Goal: Task Accomplishment & Management: Manage account settings

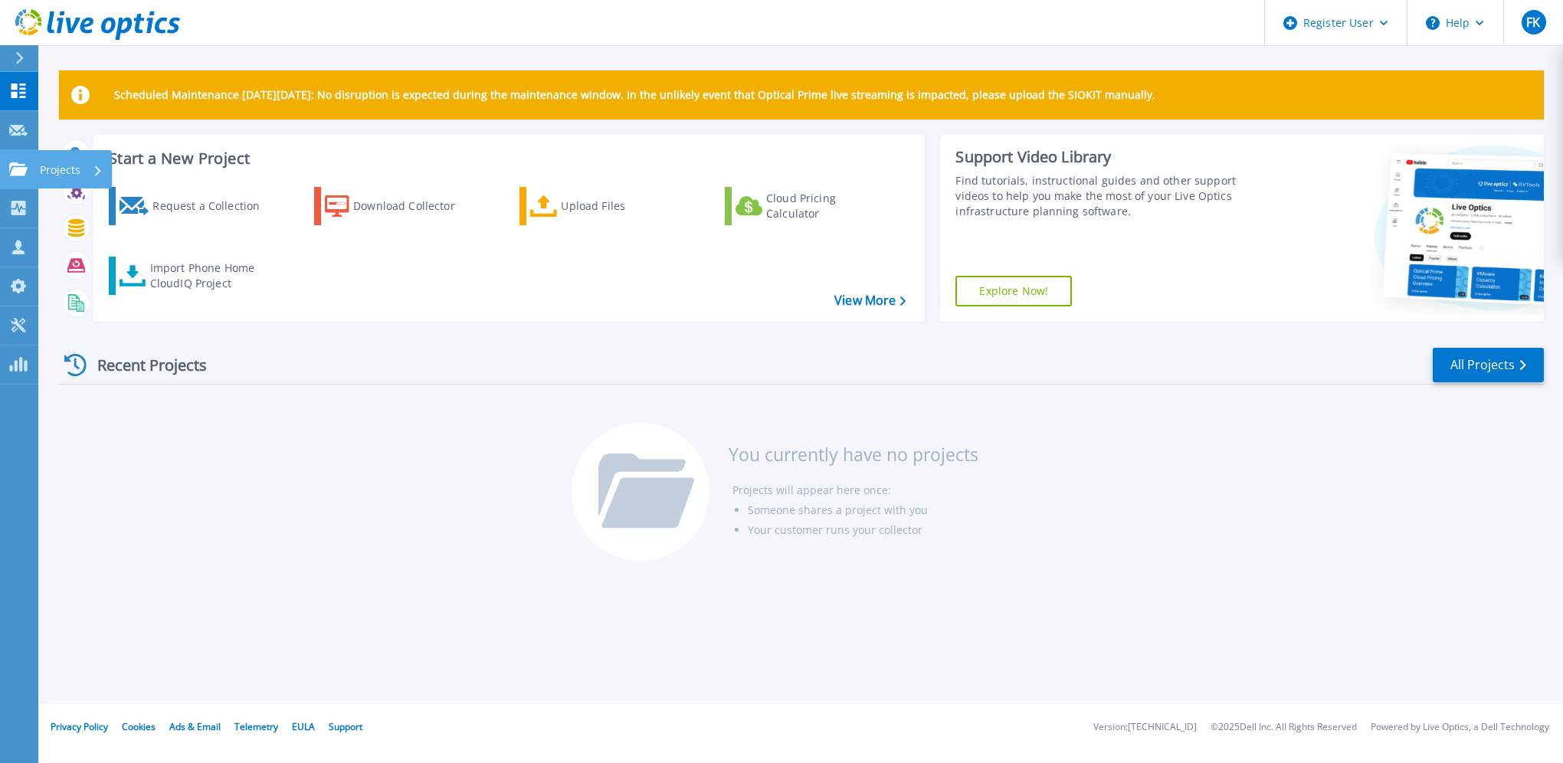
click at [19, 172] on icon at bounding box center [18, 168] width 18 height 13
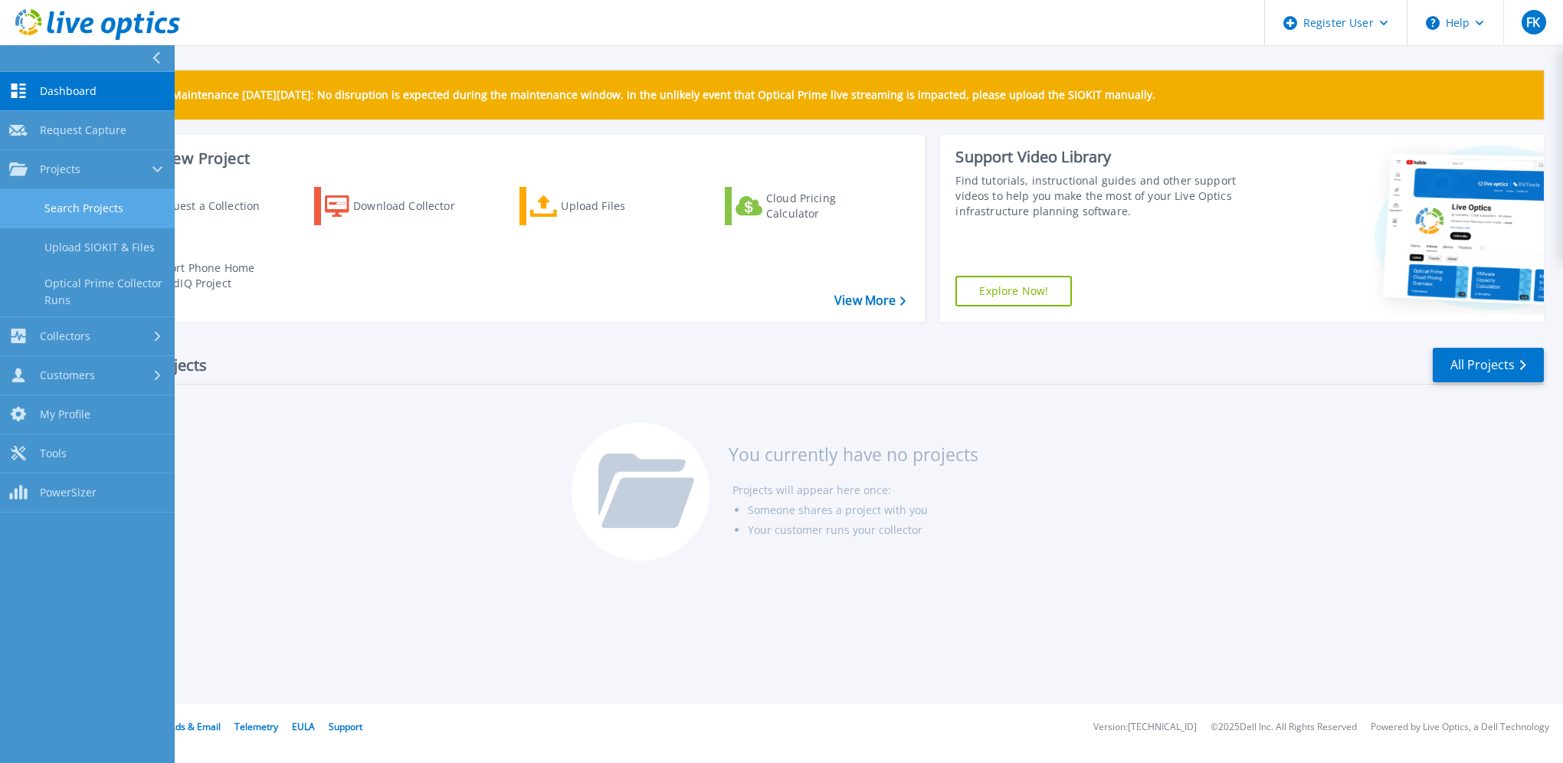
click at [100, 208] on link "Search Projects" at bounding box center [87, 208] width 175 height 39
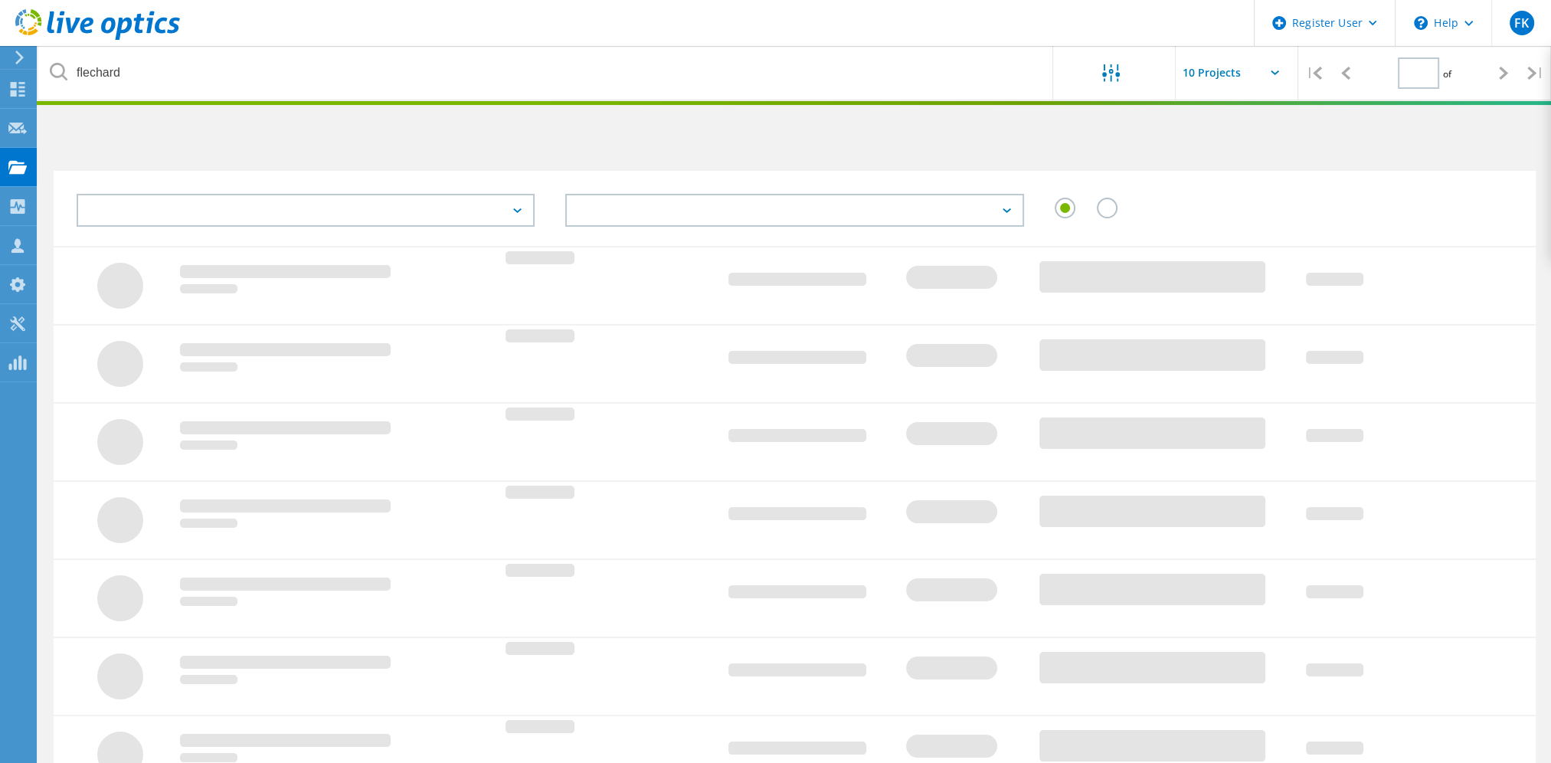
type input "1"
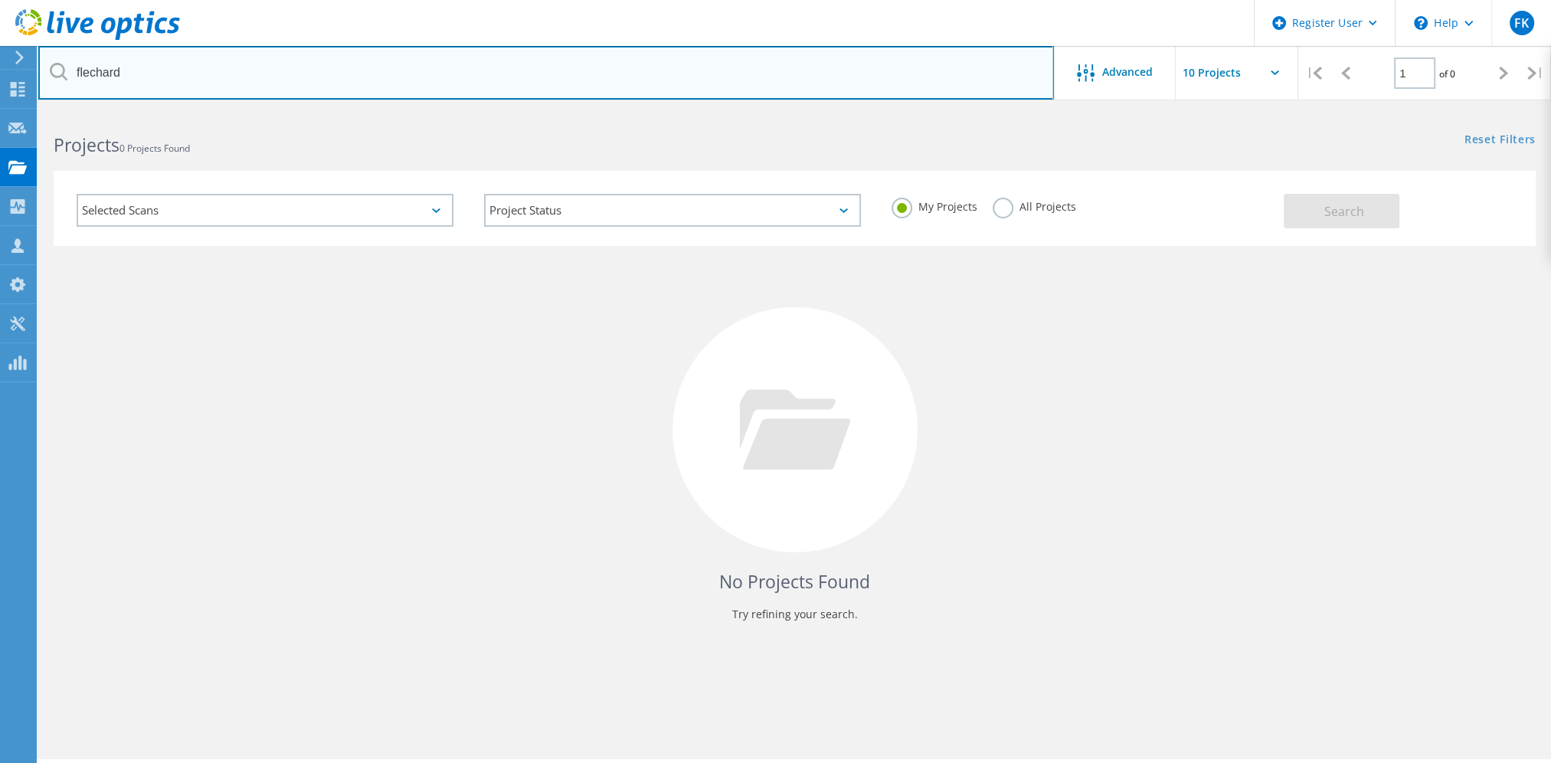
click at [344, 81] on input "flechard" at bounding box center [546, 73] width 1016 height 54
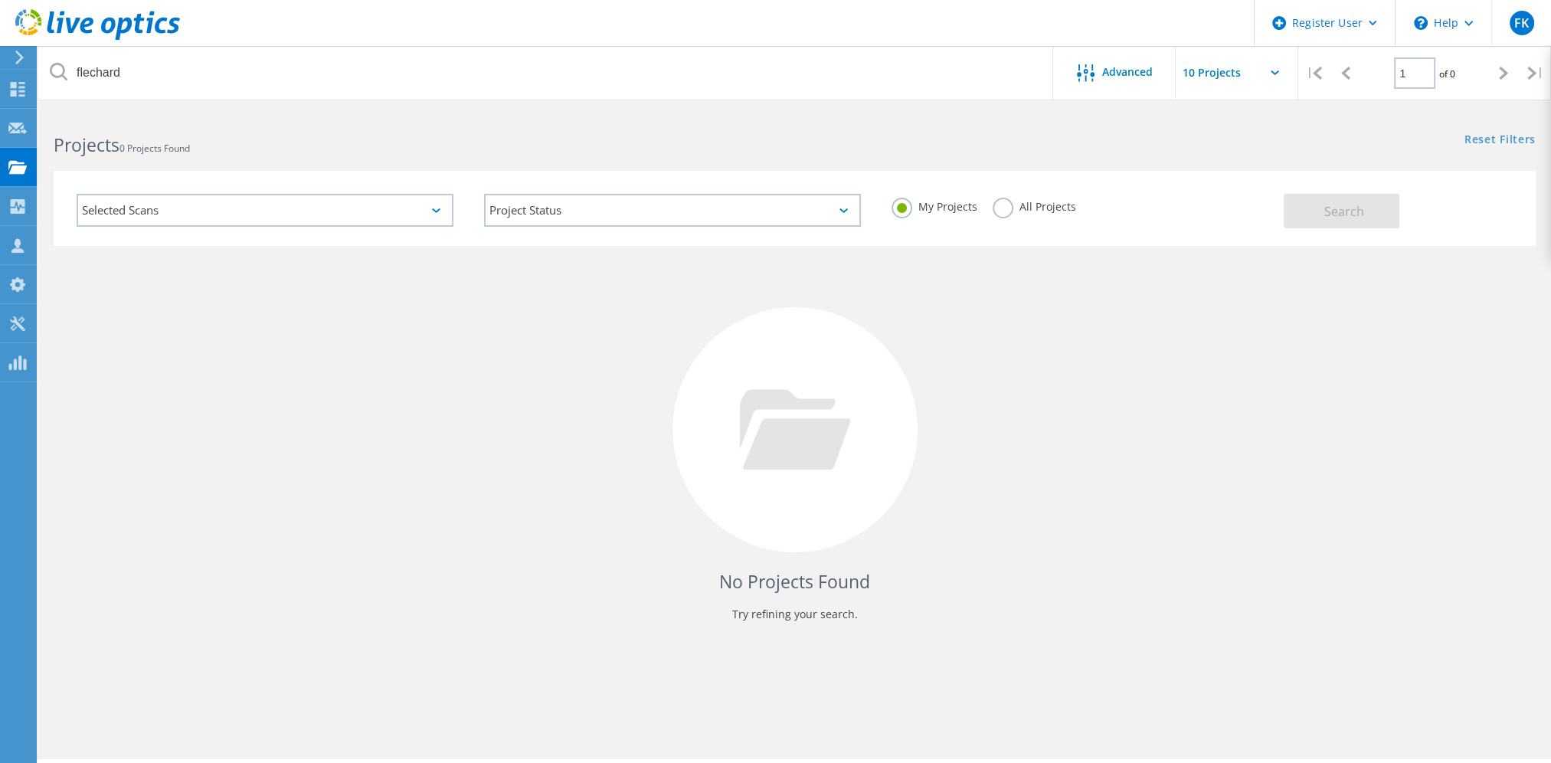
click at [1043, 206] on label "All Projects" at bounding box center [1035, 205] width 84 height 15
click at [0, 0] on input "All Projects" at bounding box center [0, 0] width 0 height 0
click at [1374, 211] on button "Search" at bounding box center [1342, 211] width 116 height 34
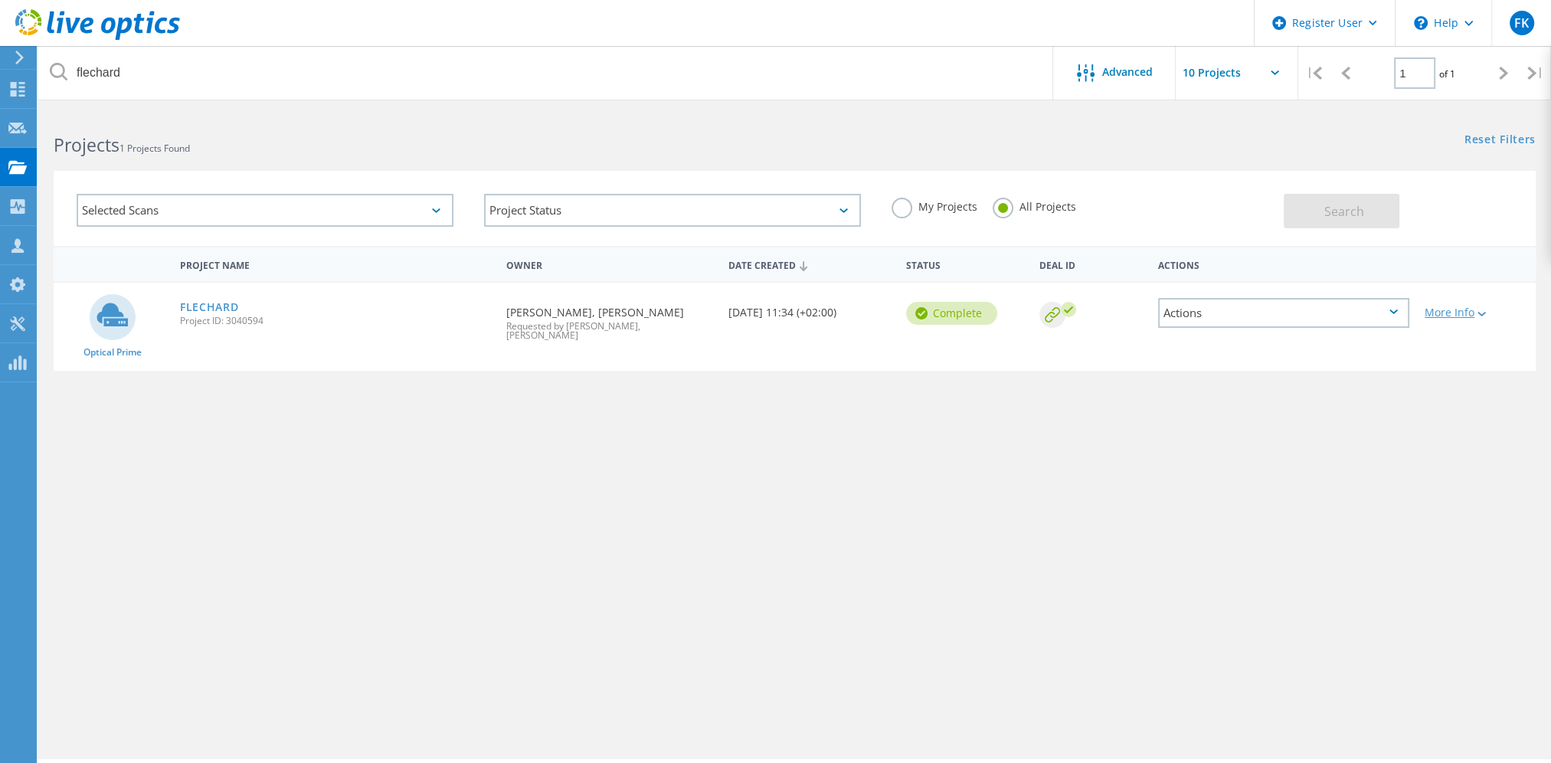
click at [1483, 314] on icon at bounding box center [1482, 314] width 8 height 5
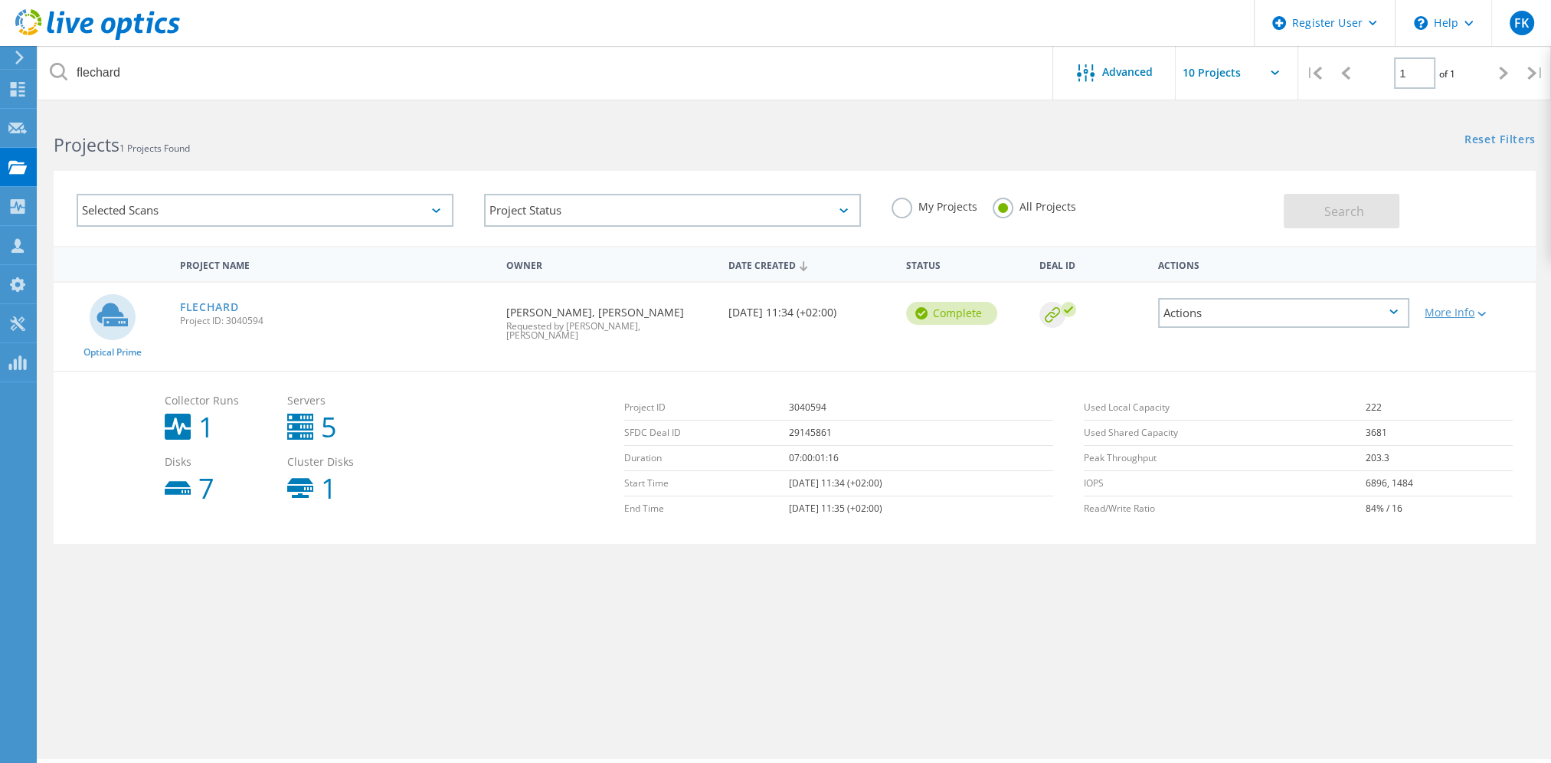
click at [1483, 314] on icon at bounding box center [1482, 314] width 8 height 5
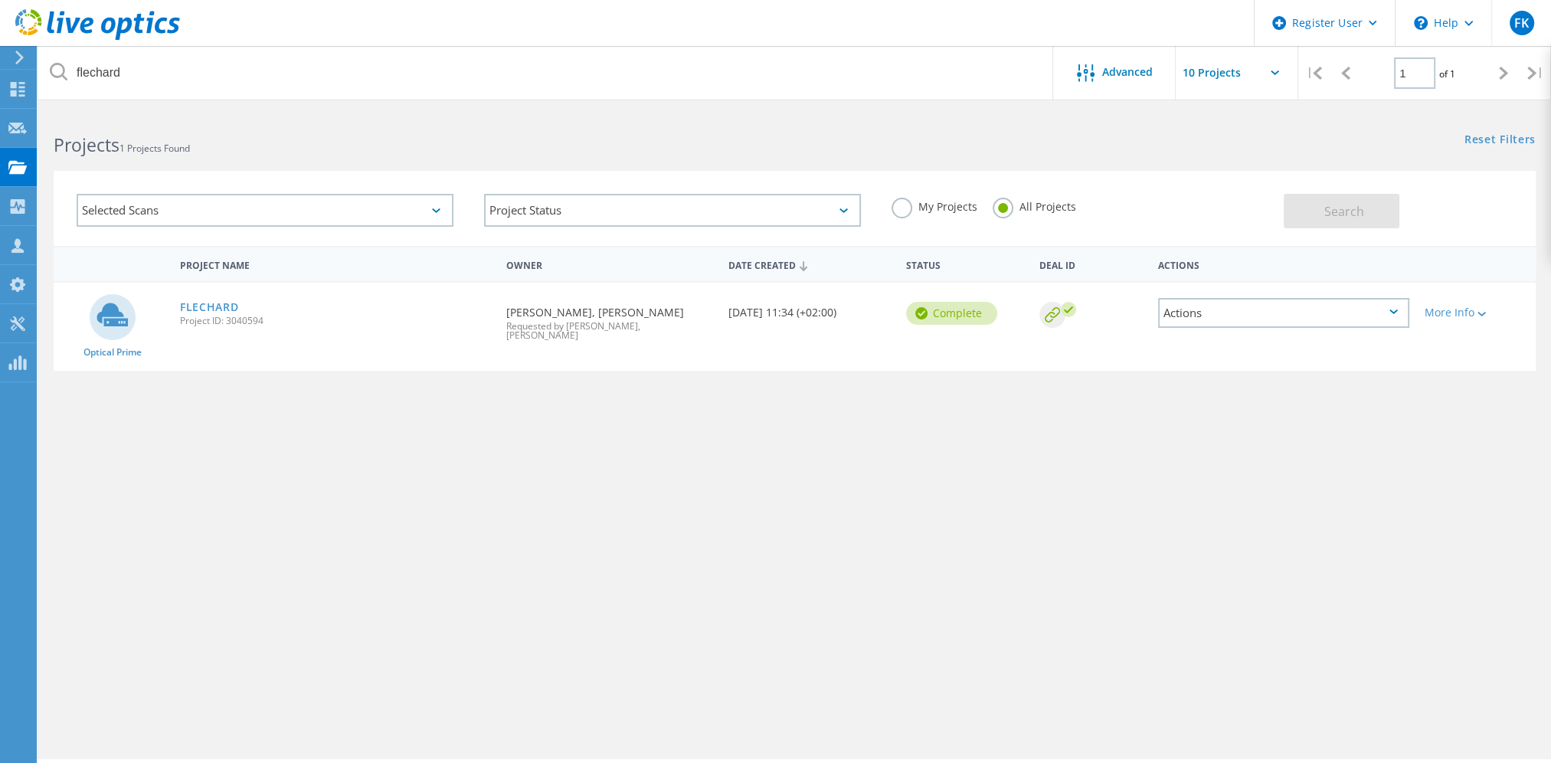
click at [1315, 303] on div "Actions" at bounding box center [1283, 313] width 251 height 30
click at [1217, 319] on div "Share" at bounding box center [1284, 325] width 248 height 24
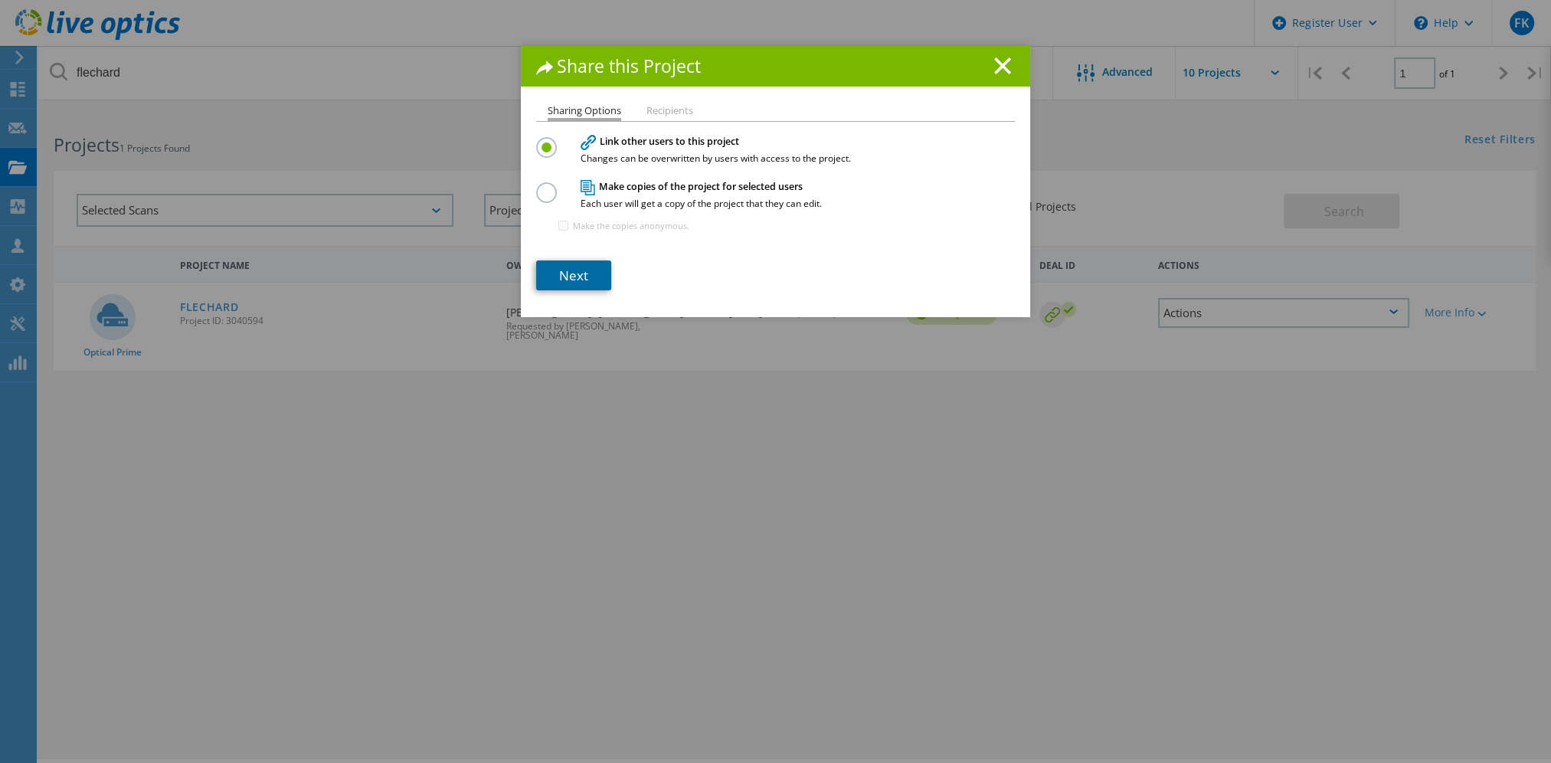
click at [572, 276] on link "Next" at bounding box center [573, 275] width 75 height 30
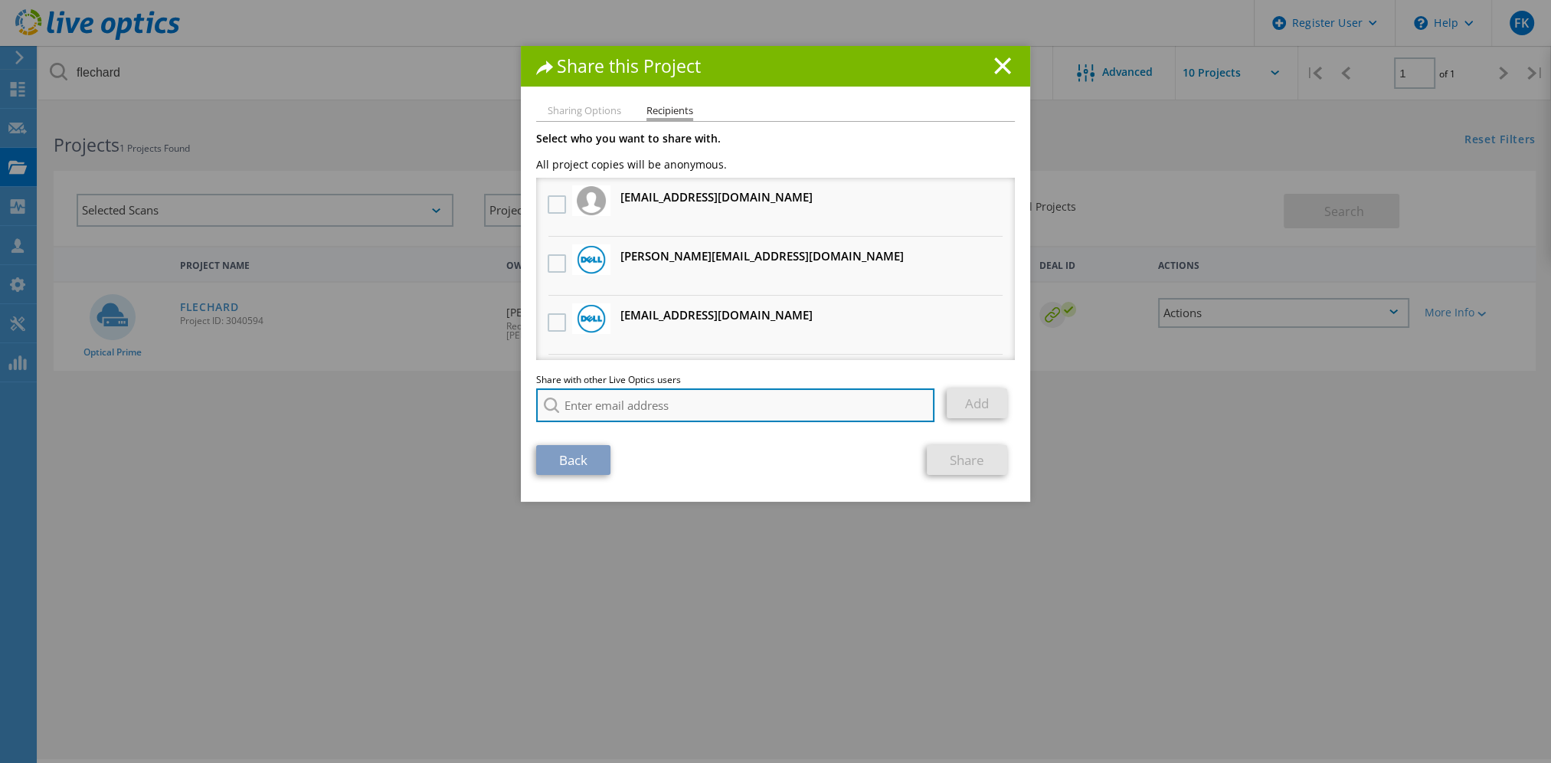
click at [717, 405] on input "search" at bounding box center [735, 405] width 398 height 34
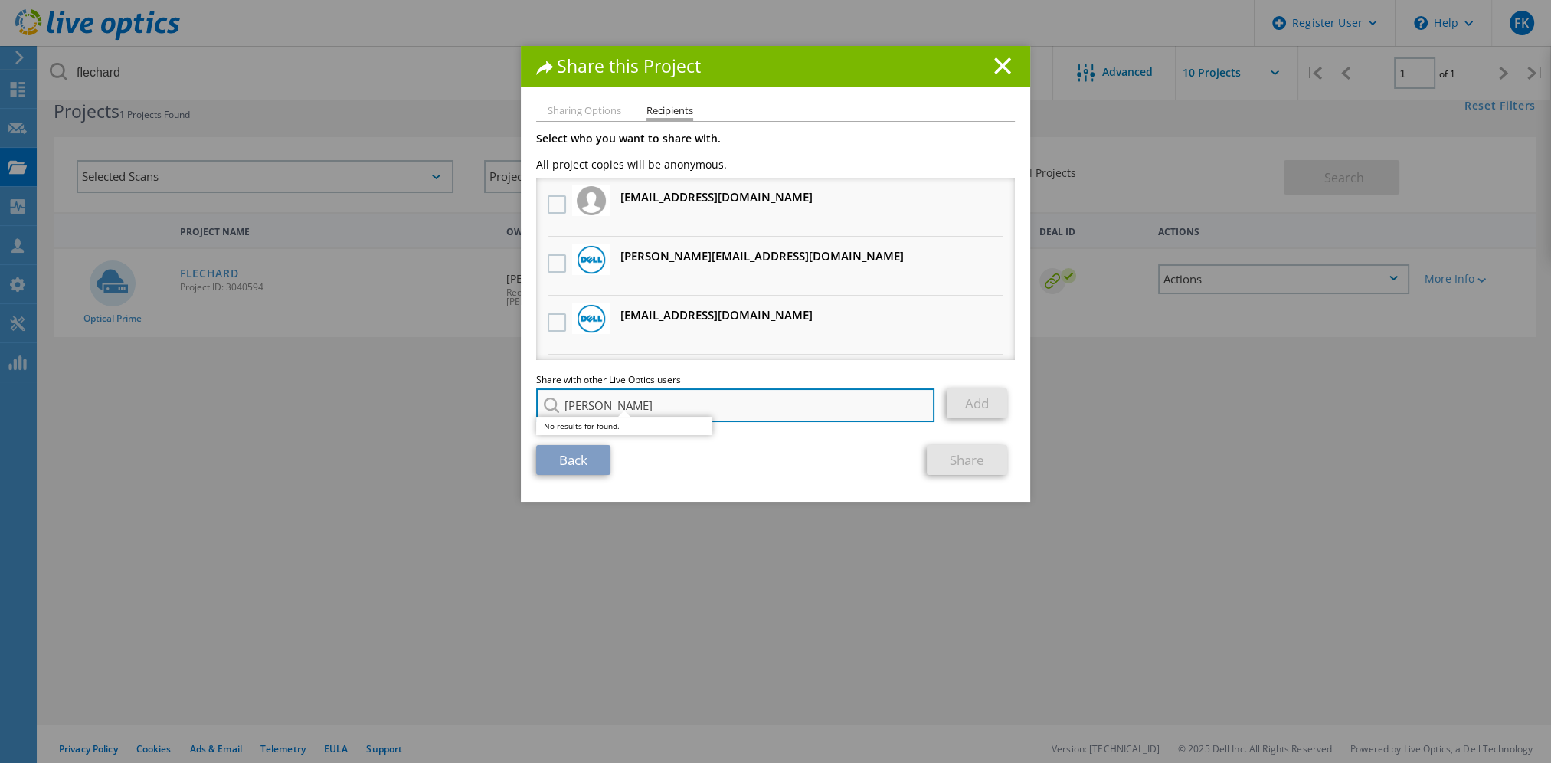
scroll to position [34, 0]
click at [700, 401] on input "dubar" at bounding box center [735, 405] width 398 height 34
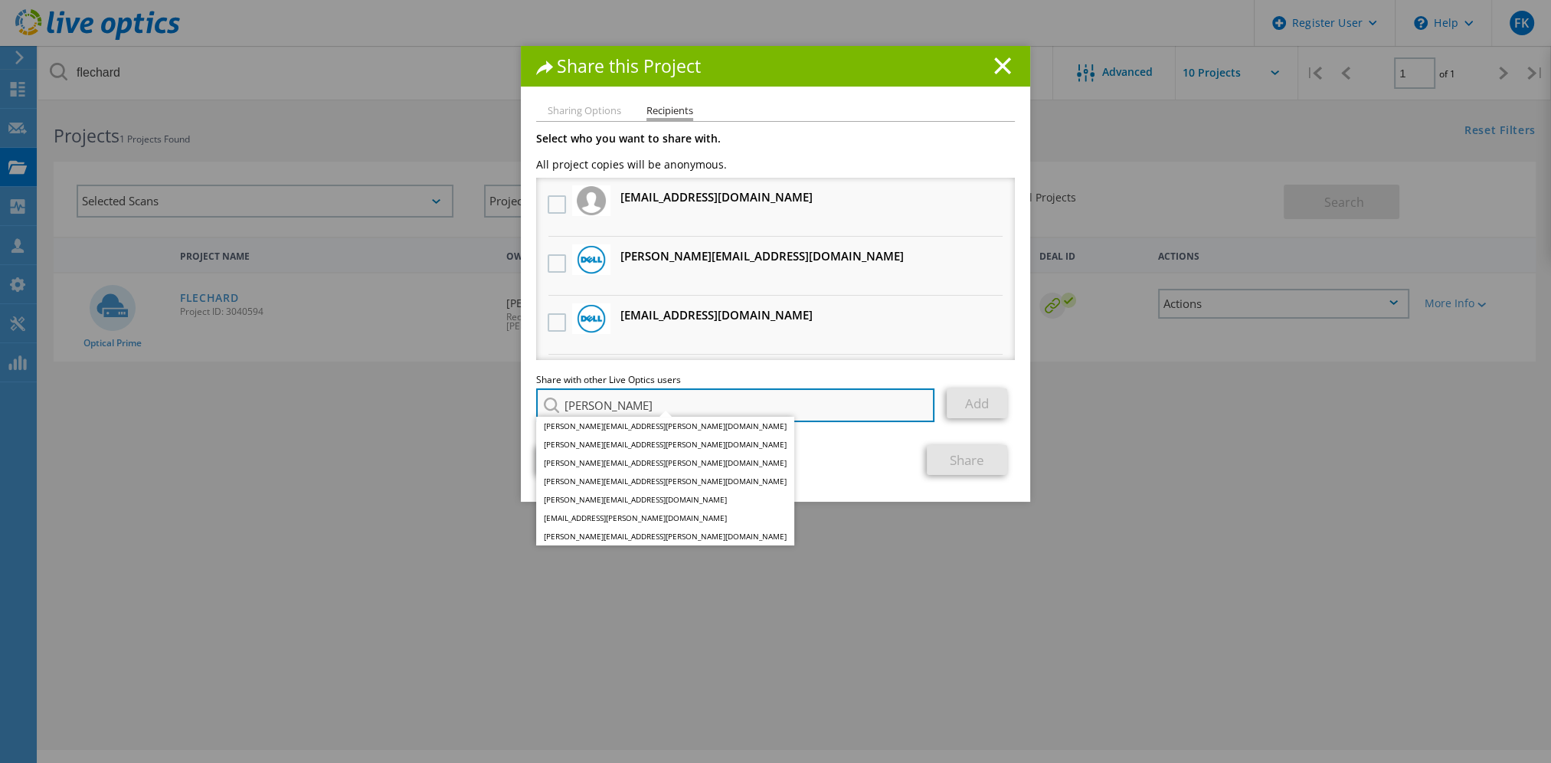
scroll to position [0, 0]
click at [791, 409] on input "gregor" at bounding box center [735, 405] width 398 height 34
paste input "Gregory.Dubart@dell.com"
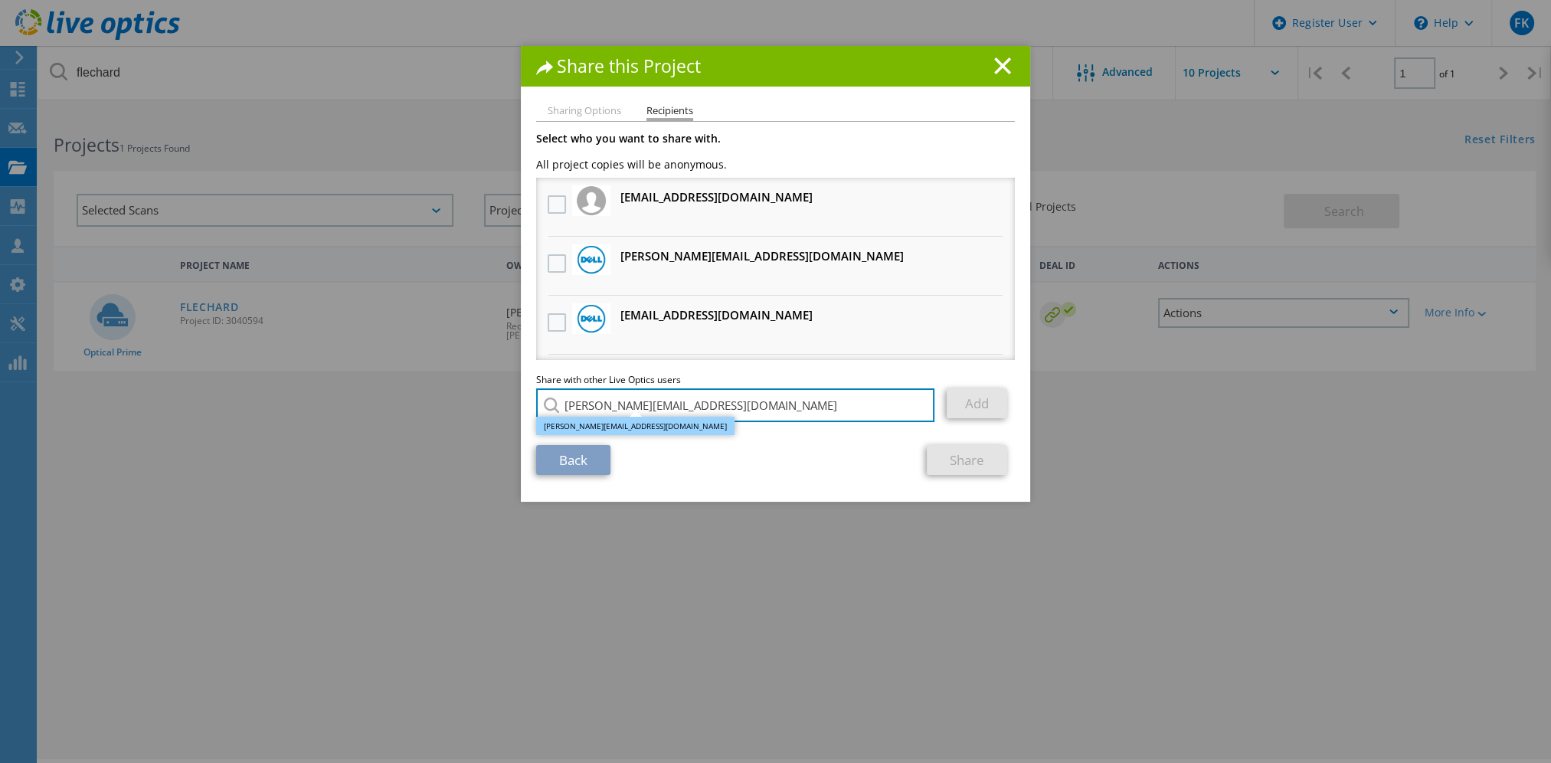
type input "Gregory.Dubart@dell.com"
click at [665, 424] on li "Gregory.Dubart@dell.com" at bounding box center [635, 426] width 198 height 18
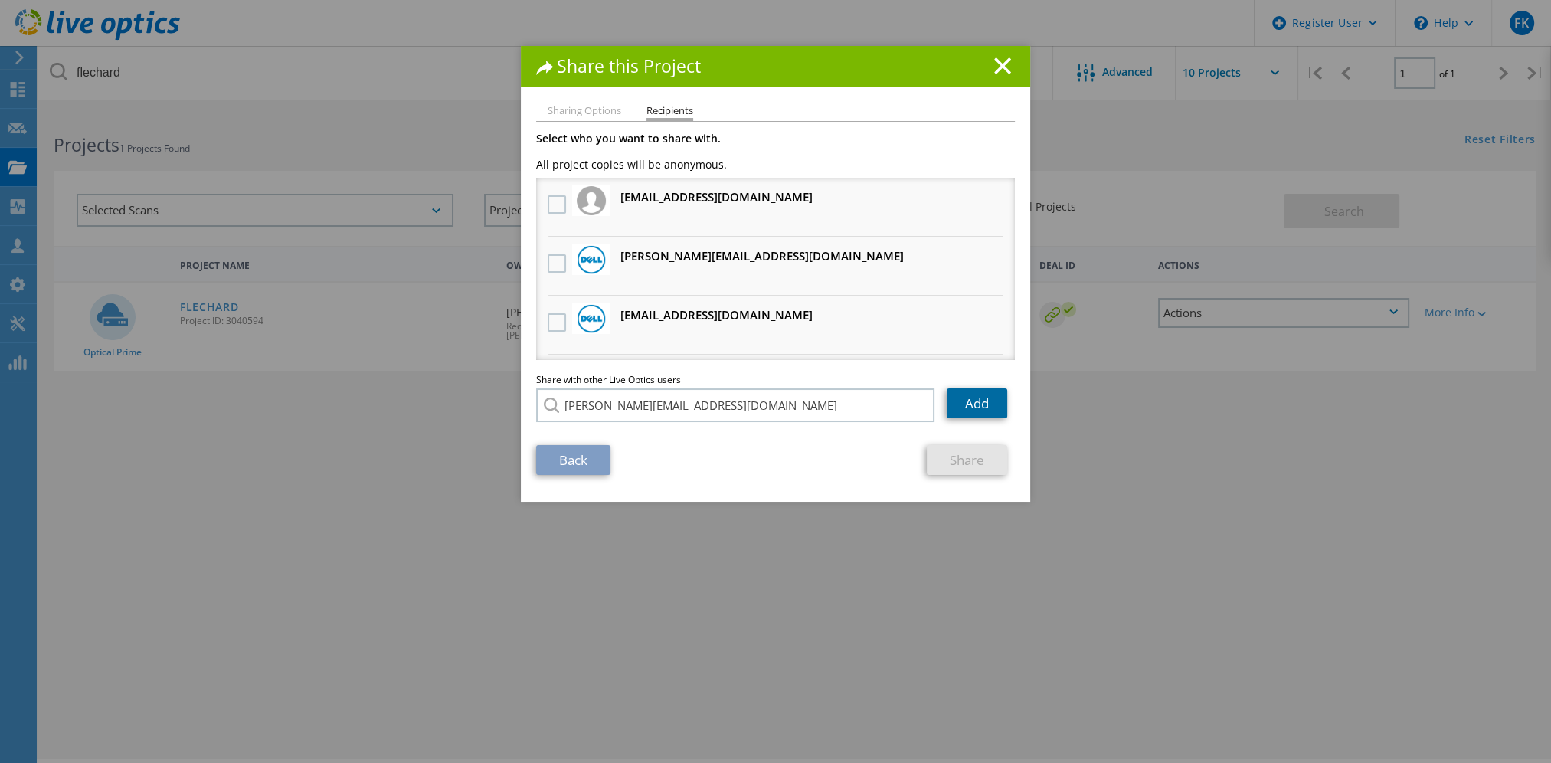
click at [988, 409] on link "Add" at bounding box center [977, 403] width 61 height 30
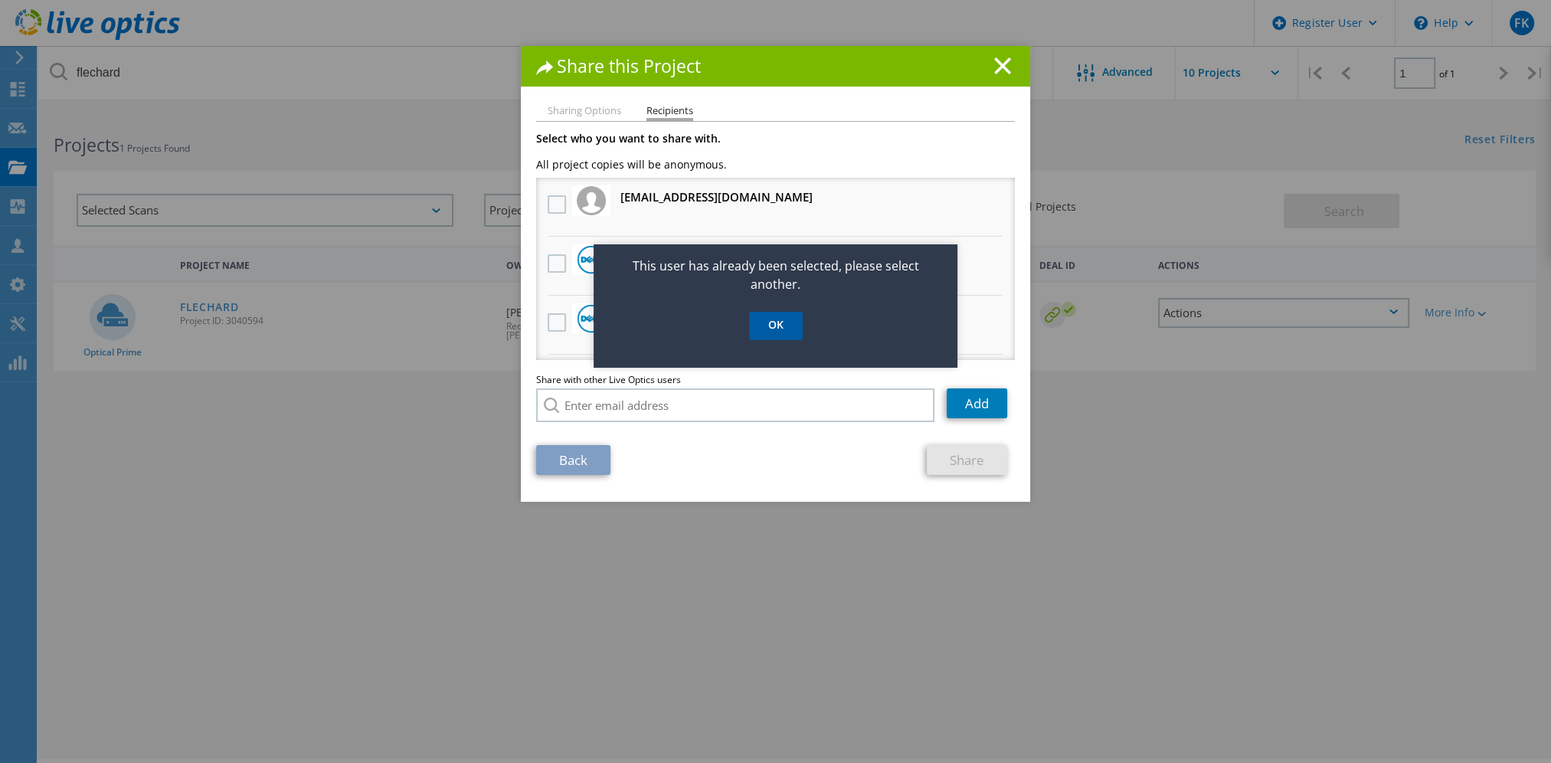
click at [776, 331] on link "OK" at bounding box center [776, 326] width 54 height 28
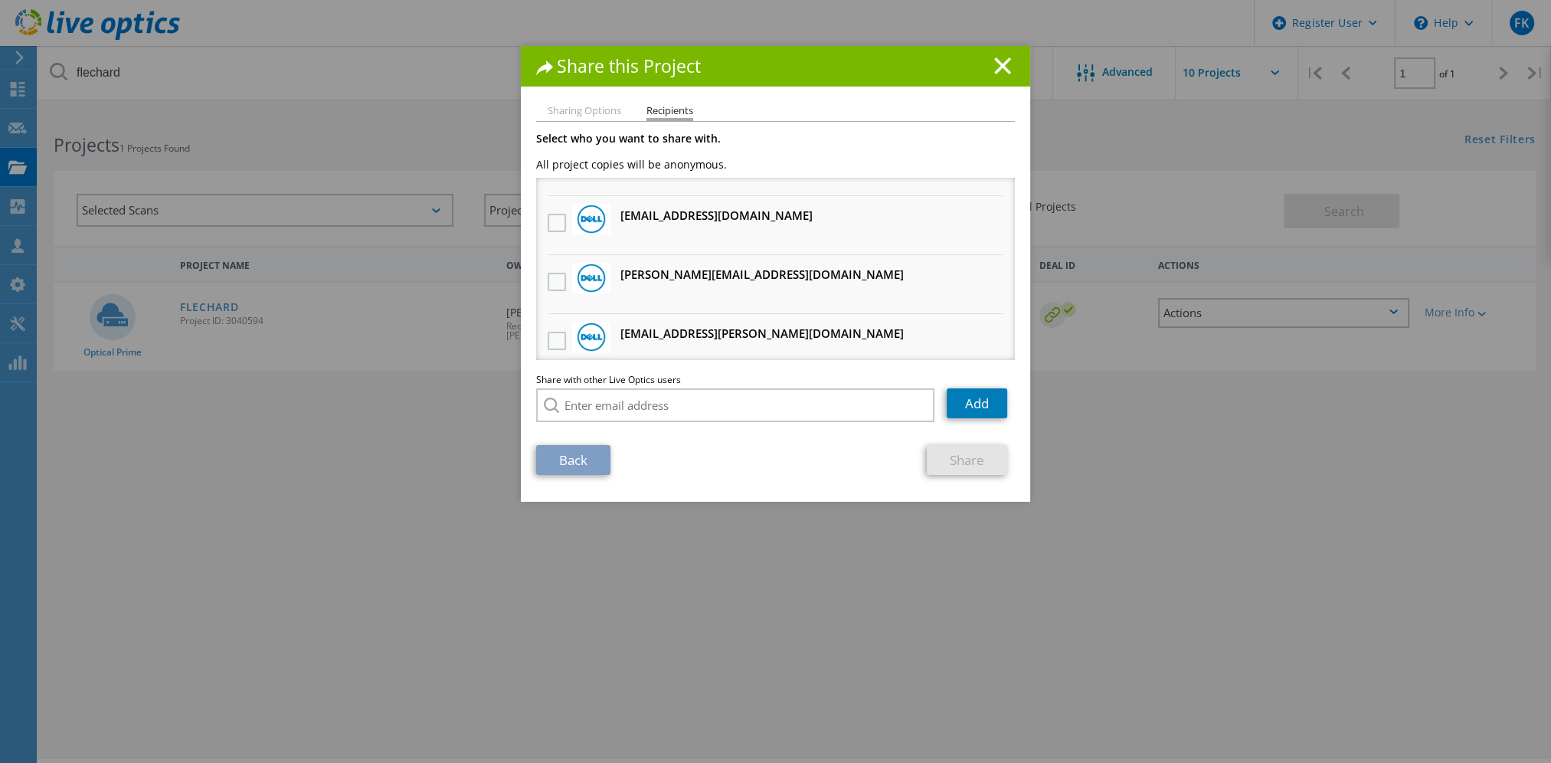
scroll to position [693, 0]
click at [555, 274] on label at bounding box center [559, 279] width 22 height 18
click at [0, 0] on input "checkbox" at bounding box center [0, 0] width 0 height 0
click at [551, 215] on label at bounding box center [559, 220] width 22 height 18
click at [0, 0] on input "checkbox" at bounding box center [0, 0] width 0 height 0
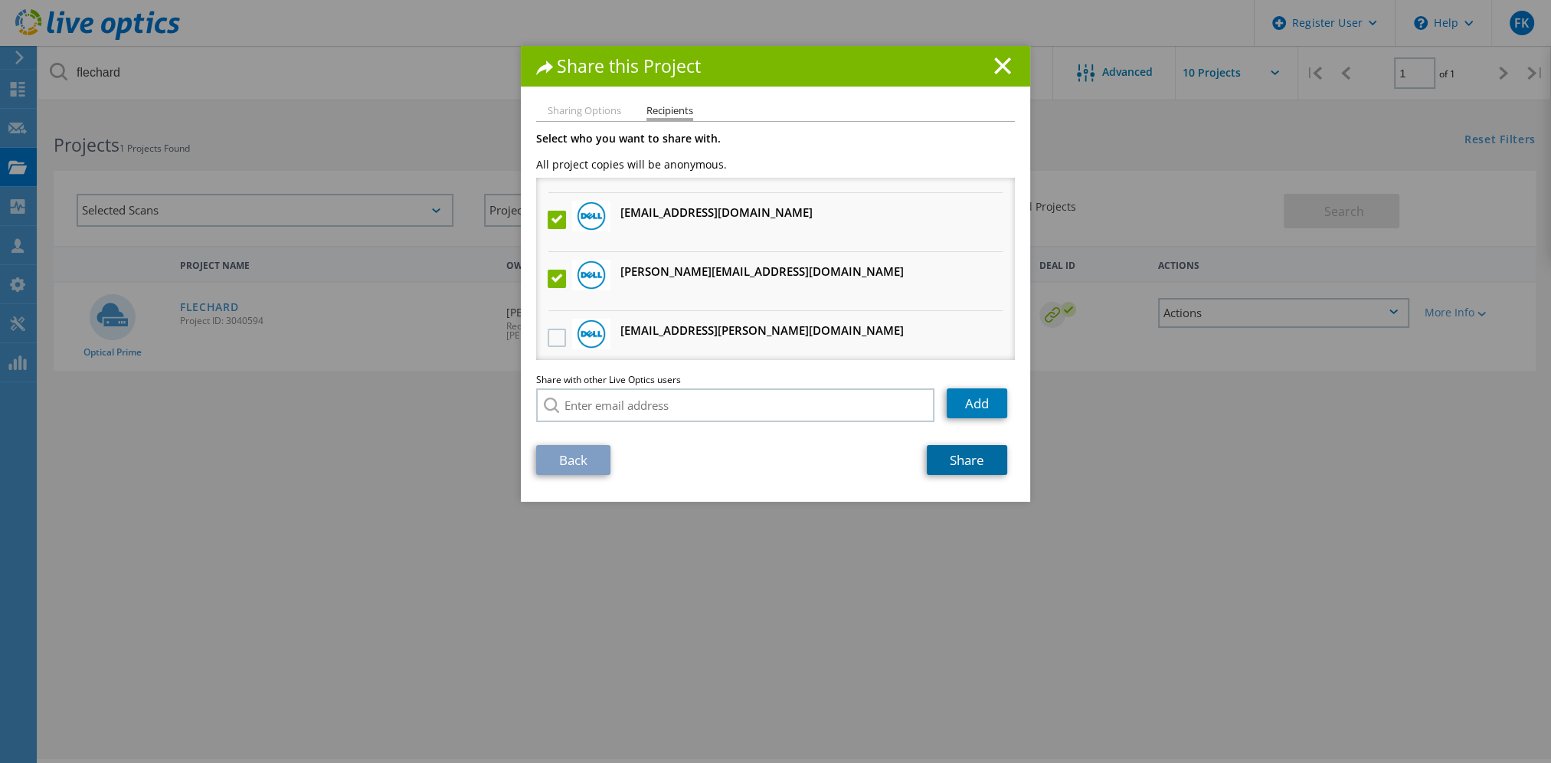
click at [950, 452] on link "Share" at bounding box center [967, 460] width 80 height 30
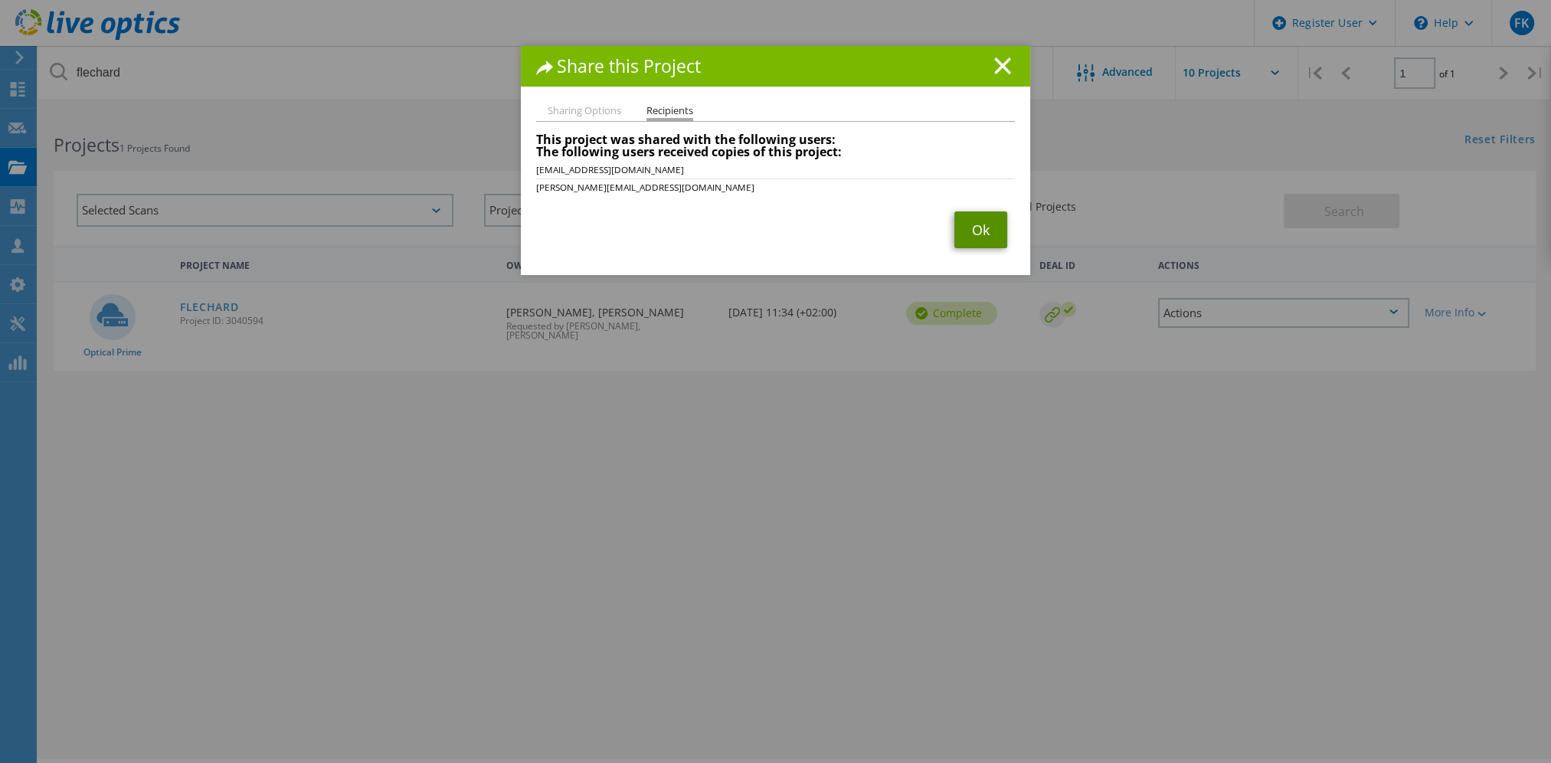
click at [990, 236] on link "Ok" at bounding box center [981, 229] width 53 height 37
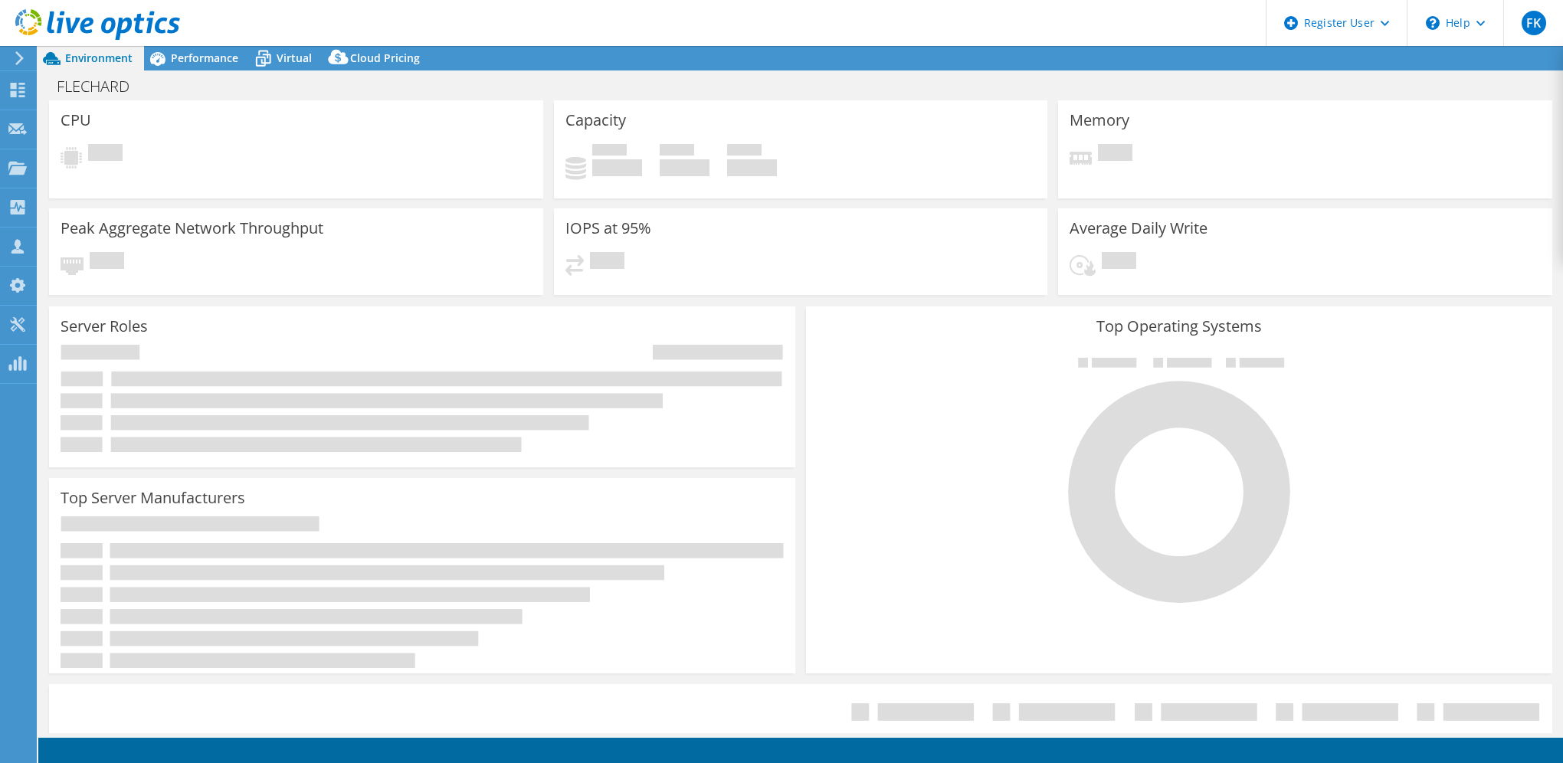
select select "USD"
select select "EUFrankfurt"
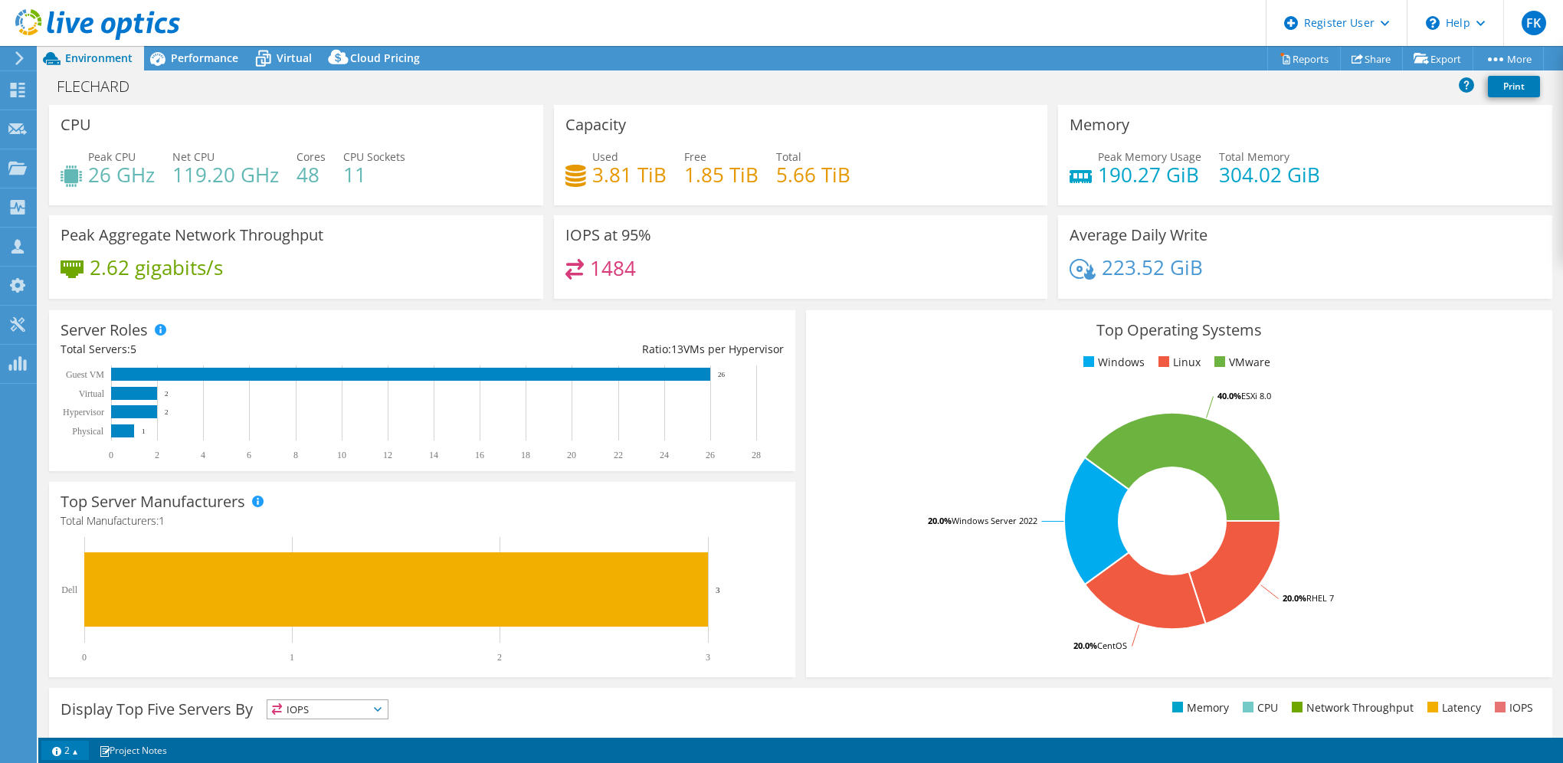
click at [74, 749] on link "2" at bounding box center [65, 750] width 48 height 19
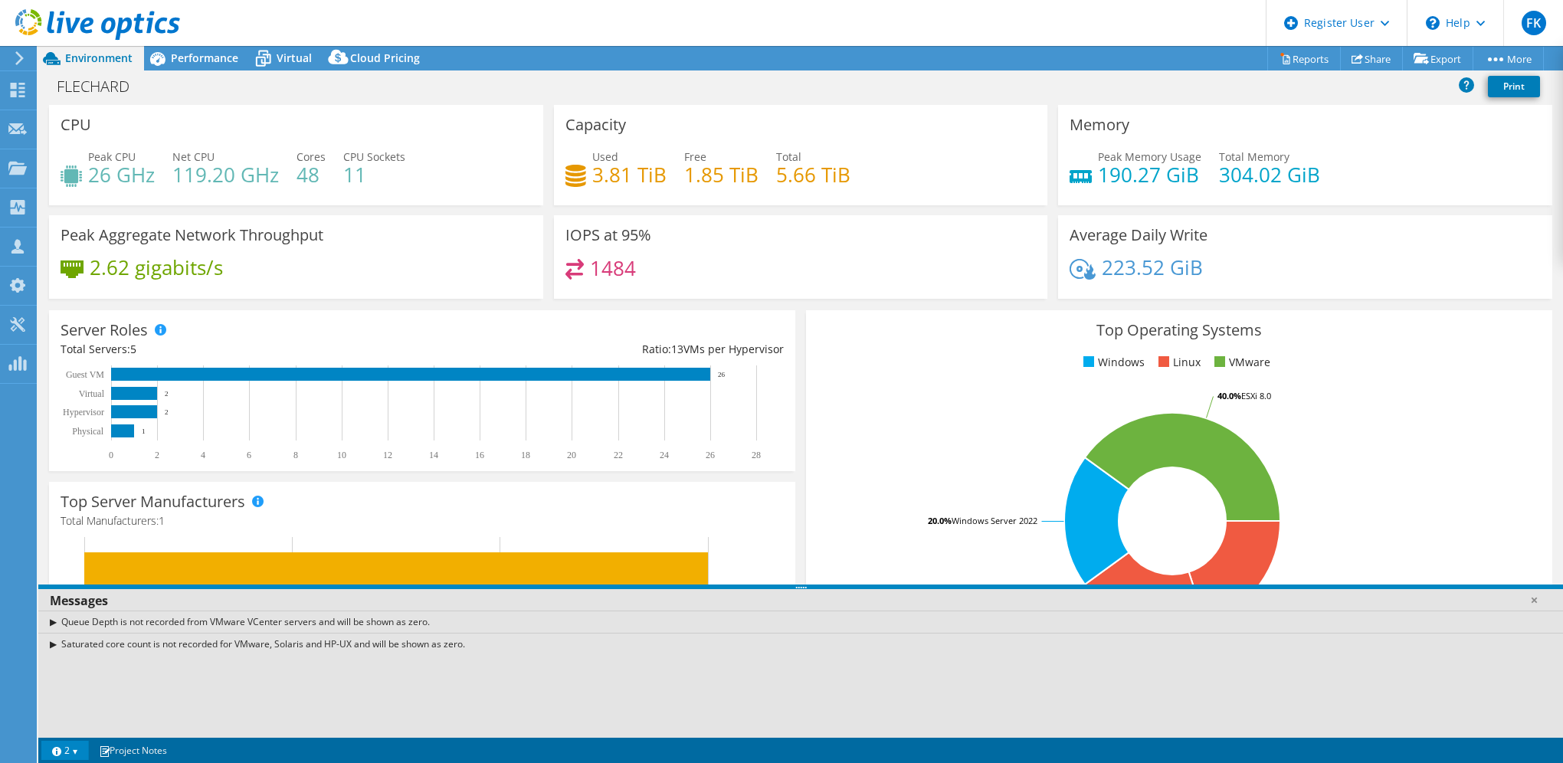
click at [74, 749] on link "2" at bounding box center [65, 750] width 48 height 19
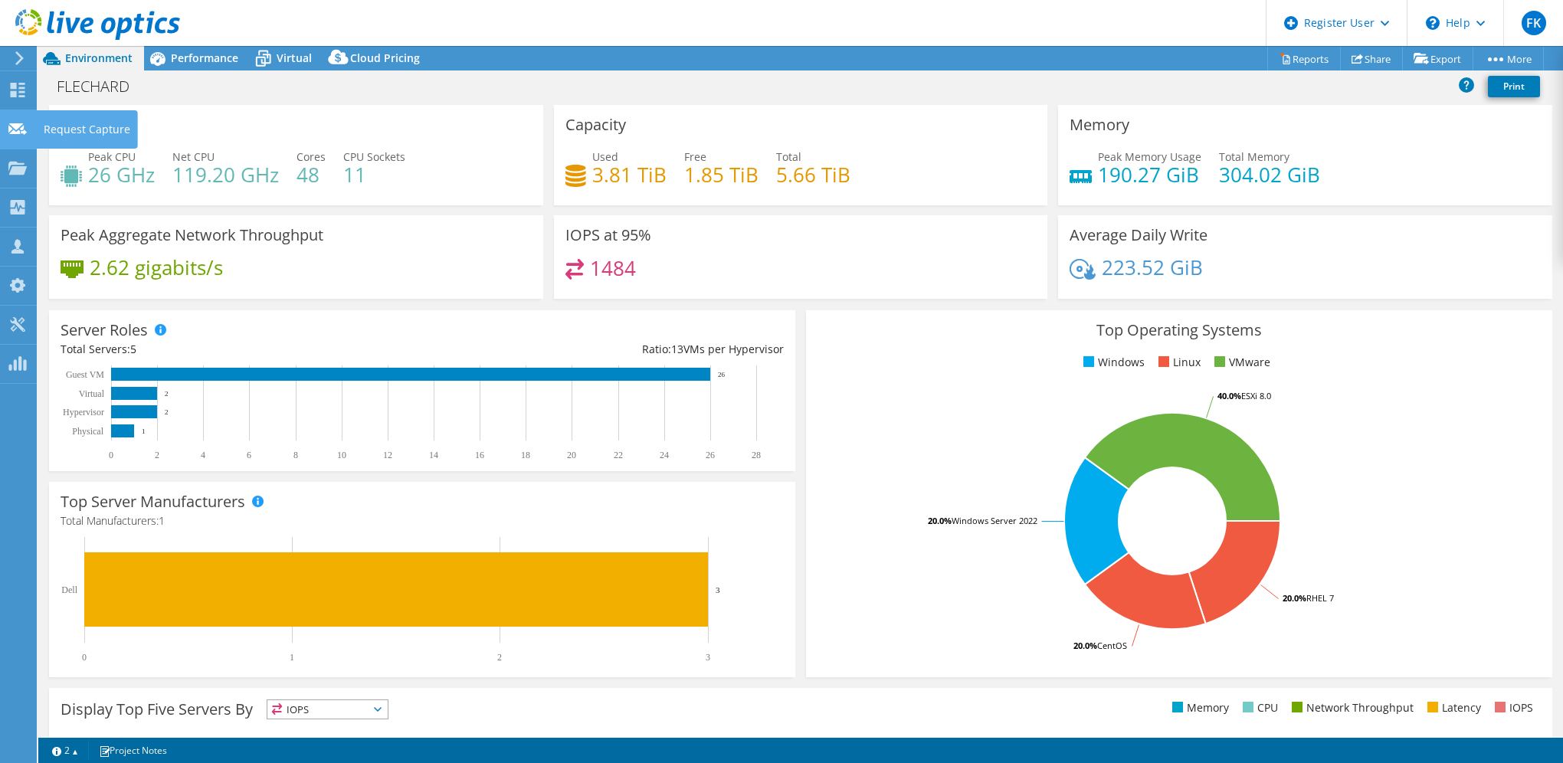
click at [15, 126] on use at bounding box center [17, 128] width 18 height 11
click at [11, 162] on use at bounding box center [17, 167] width 18 height 13
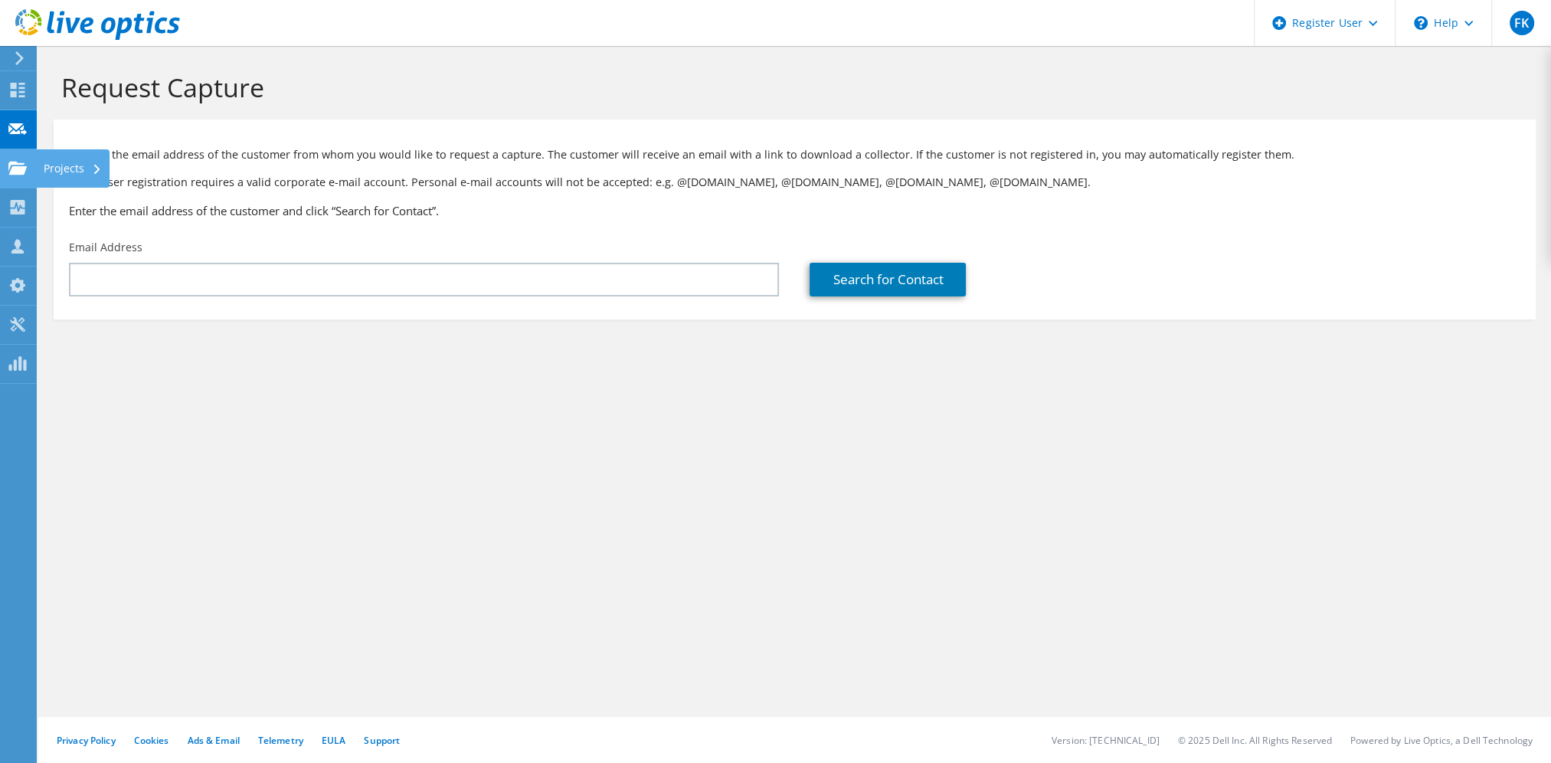
click at [12, 166] on use at bounding box center [17, 167] width 18 height 13
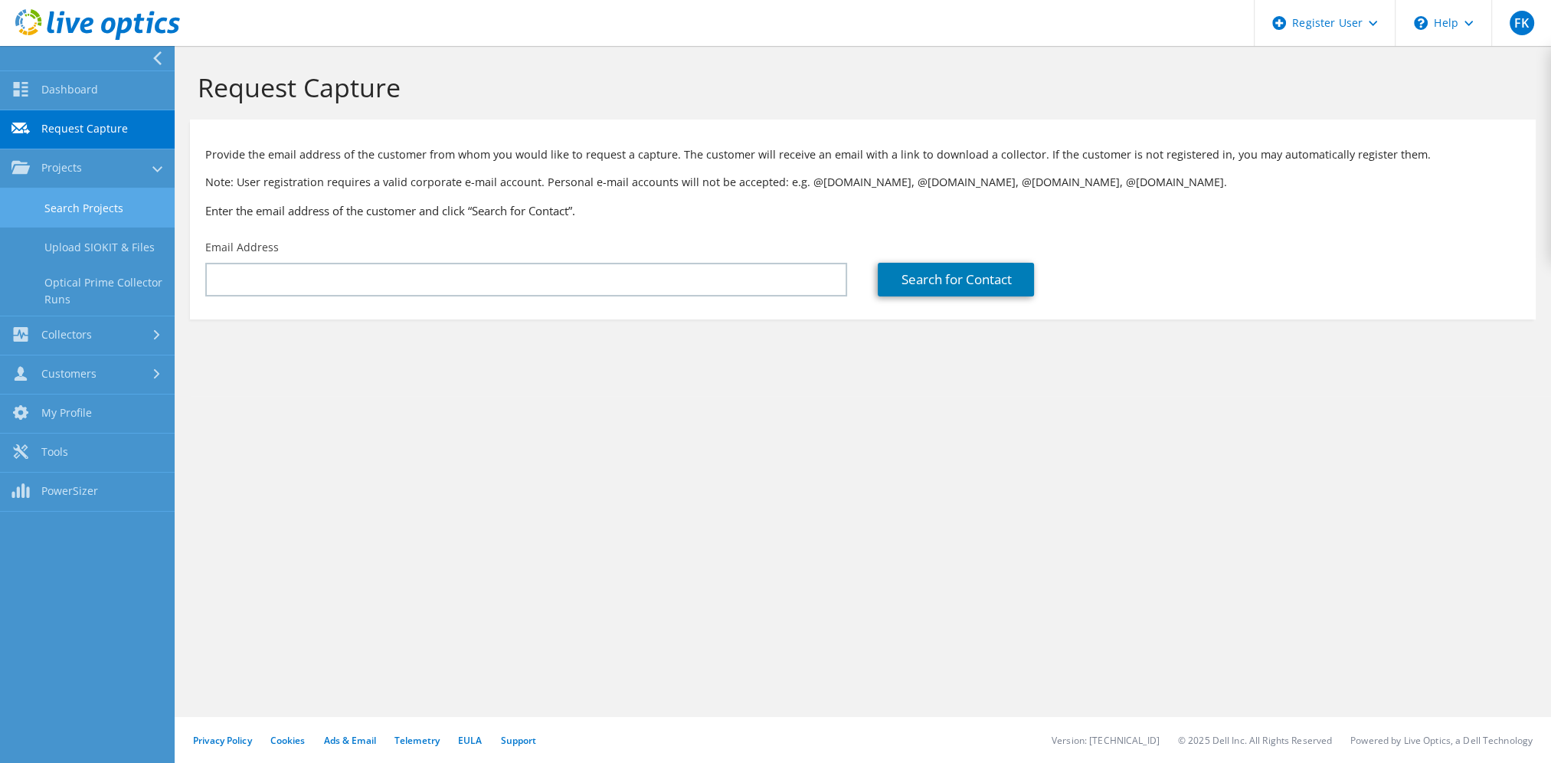
click at [75, 217] on link "Search Projects" at bounding box center [87, 207] width 175 height 39
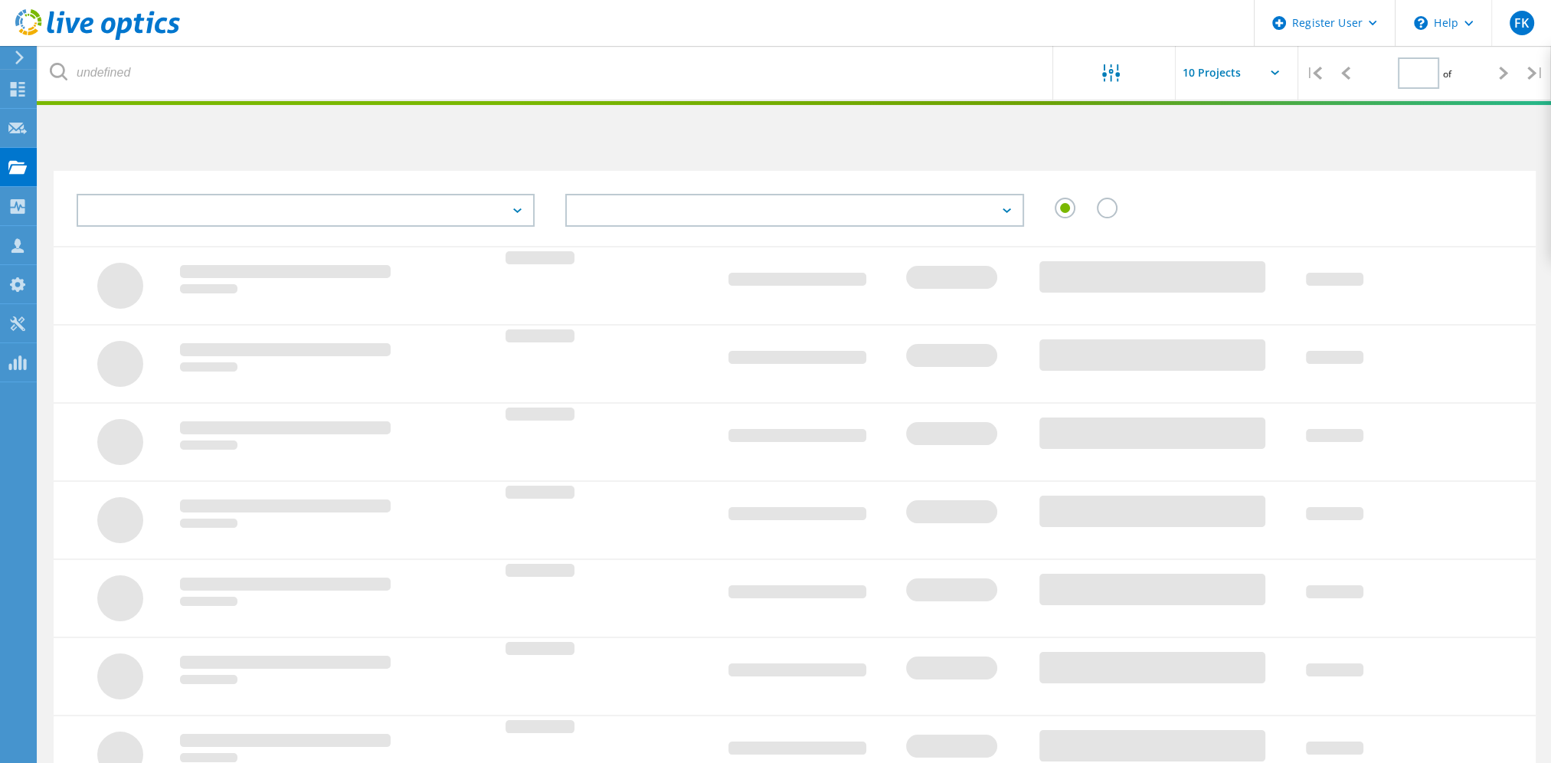
type input "1"
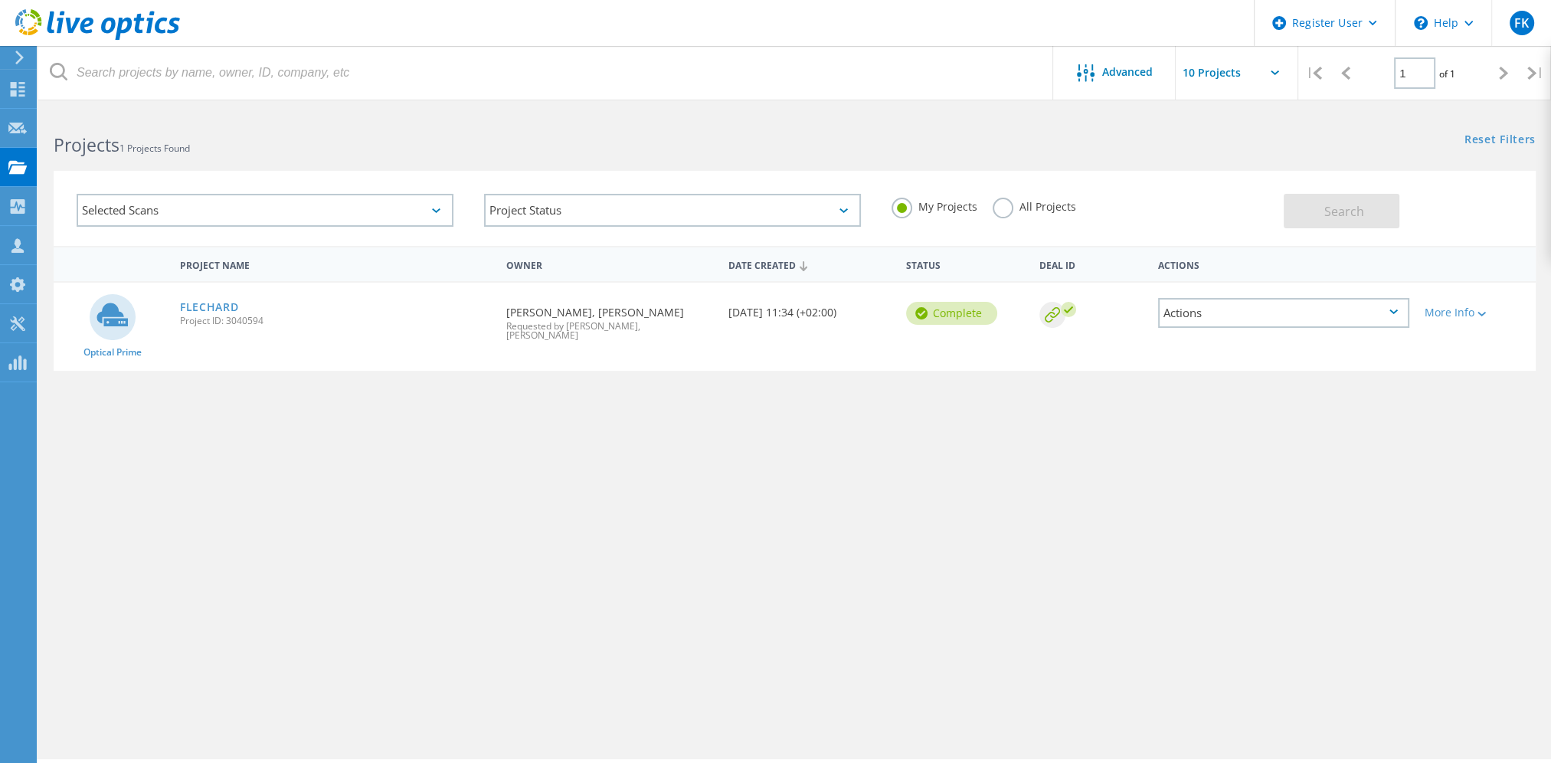
click at [529, 478] on div "Project Name Owner Date Created Status Deal Id Actions Optical Prime FLECHARD P…" at bounding box center [795, 445] width 1483 height 398
click at [1465, 311] on div "More Info" at bounding box center [1476, 312] width 103 height 11
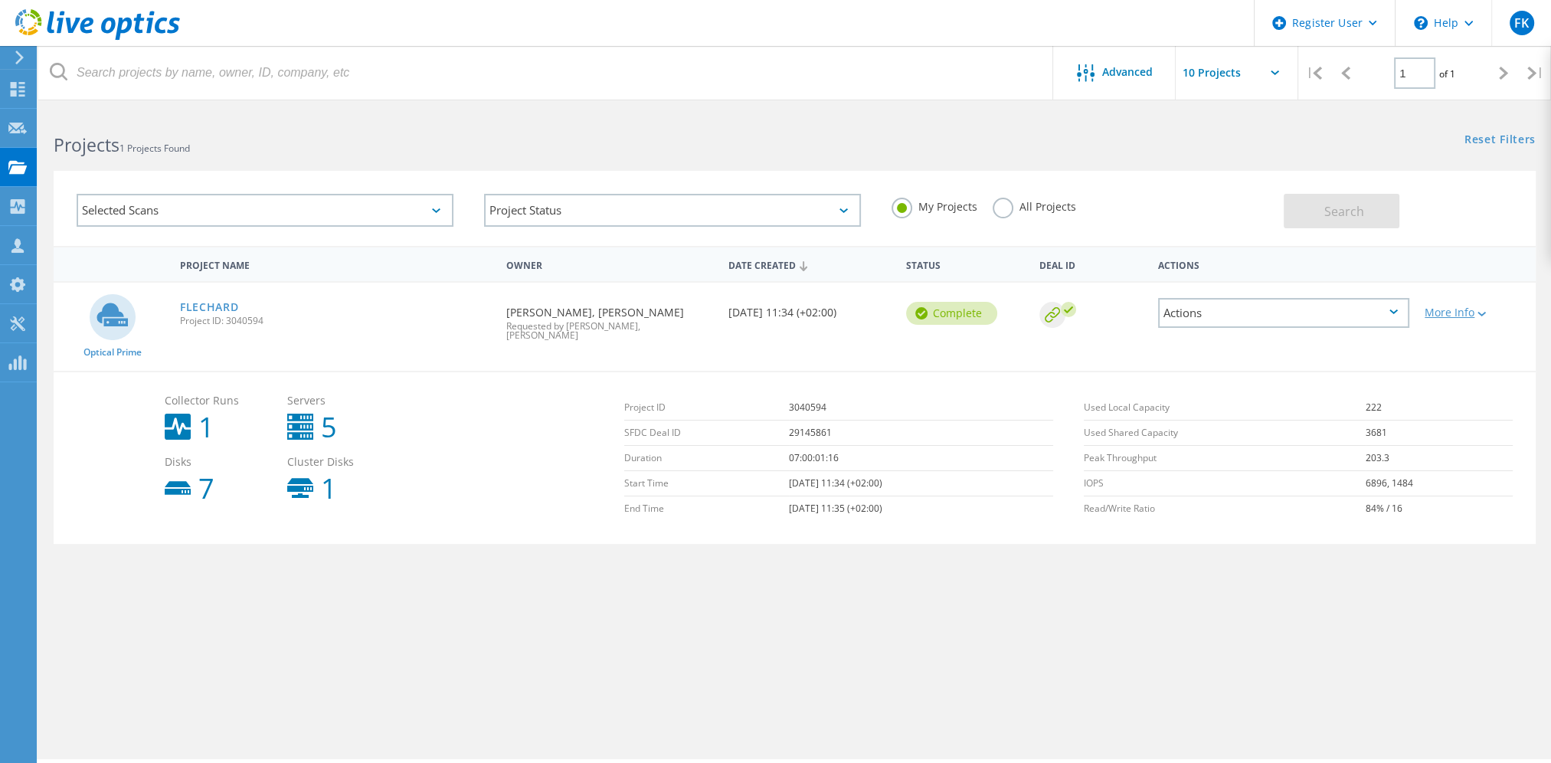
click at [1465, 311] on div "More Info" at bounding box center [1476, 312] width 103 height 11
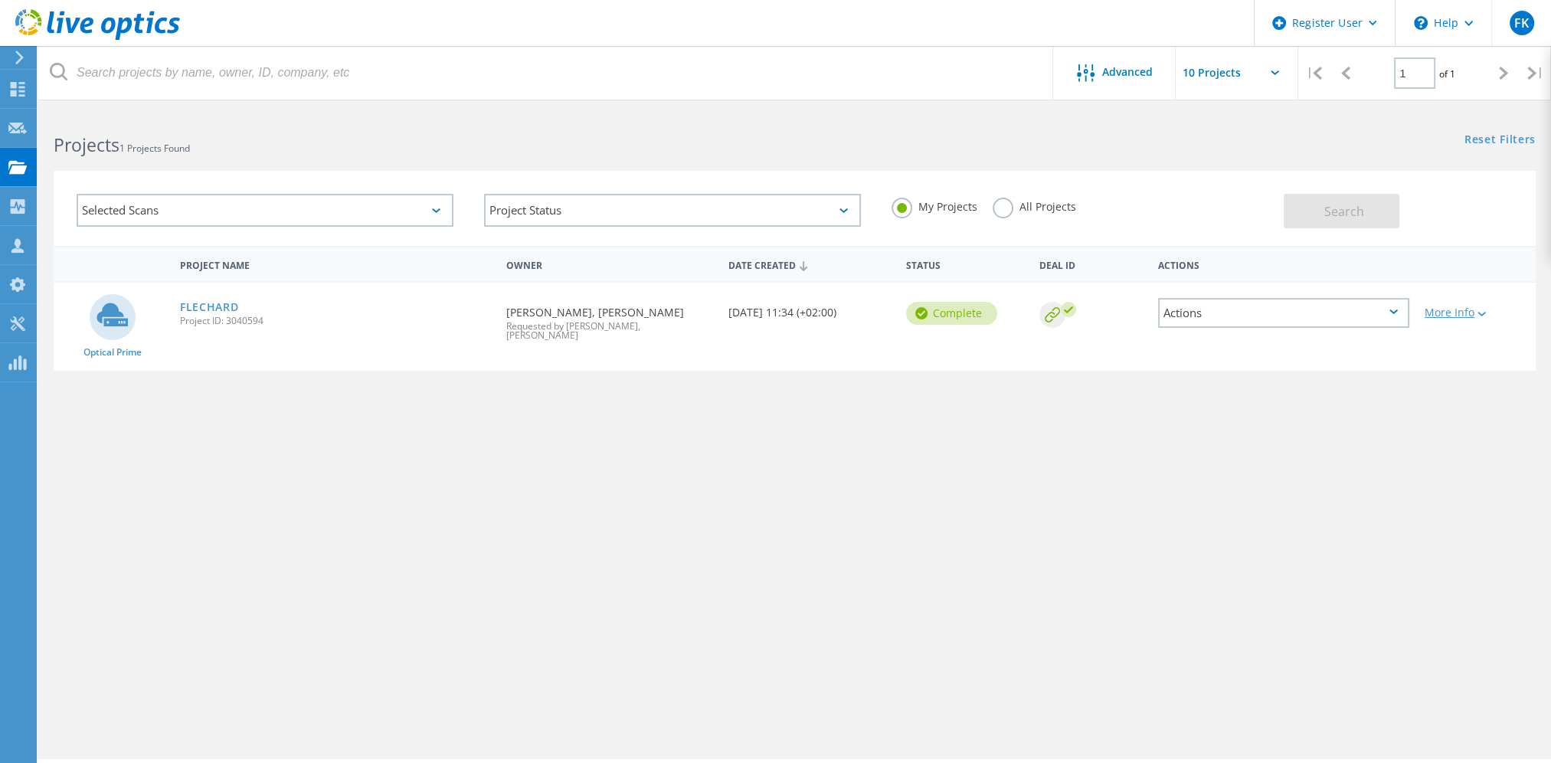
click at [1482, 313] on icon at bounding box center [1482, 314] width 8 height 5
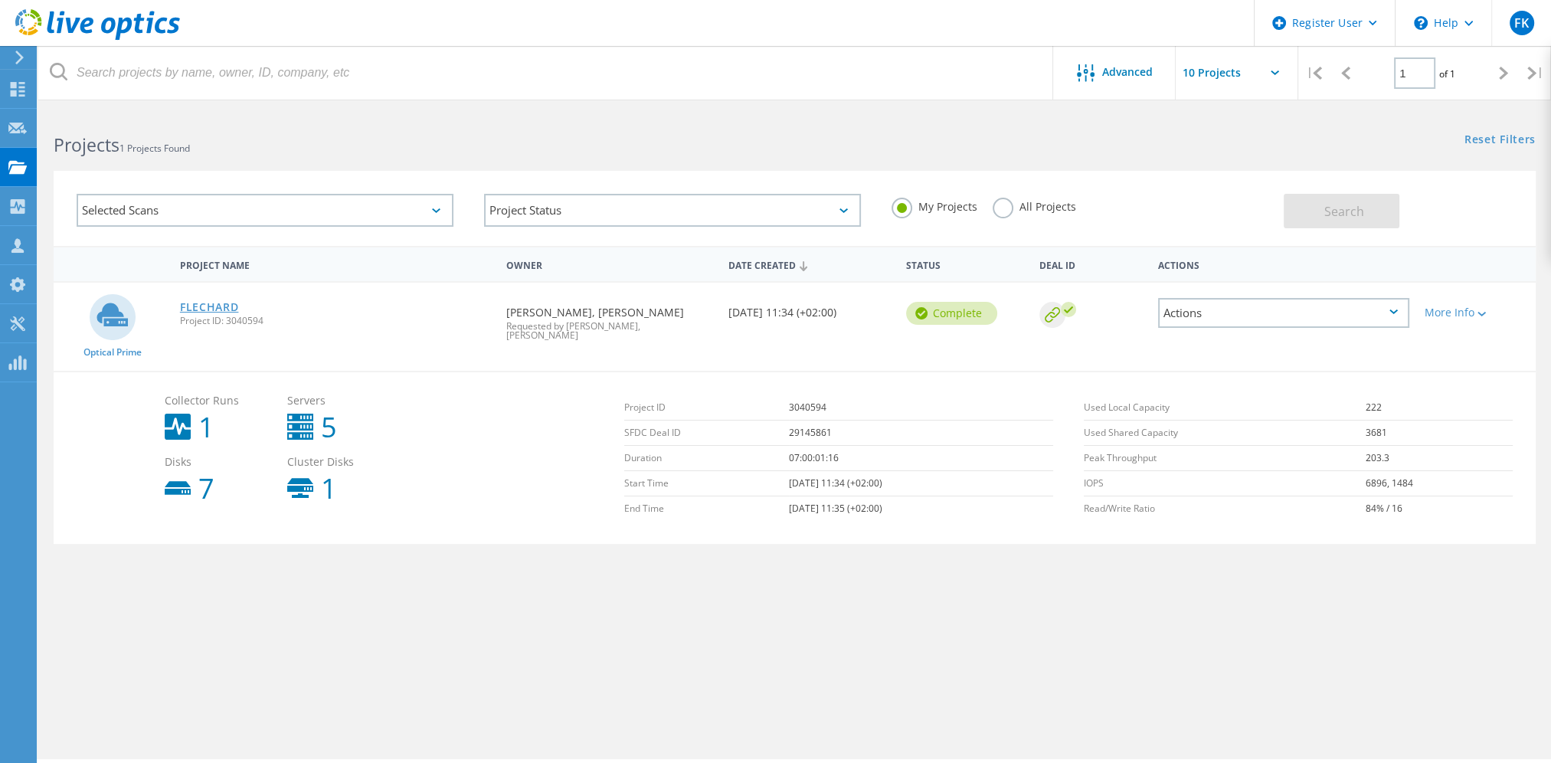
click at [212, 302] on link "FLECHARD" at bounding box center [209, 307] width 59 height 11
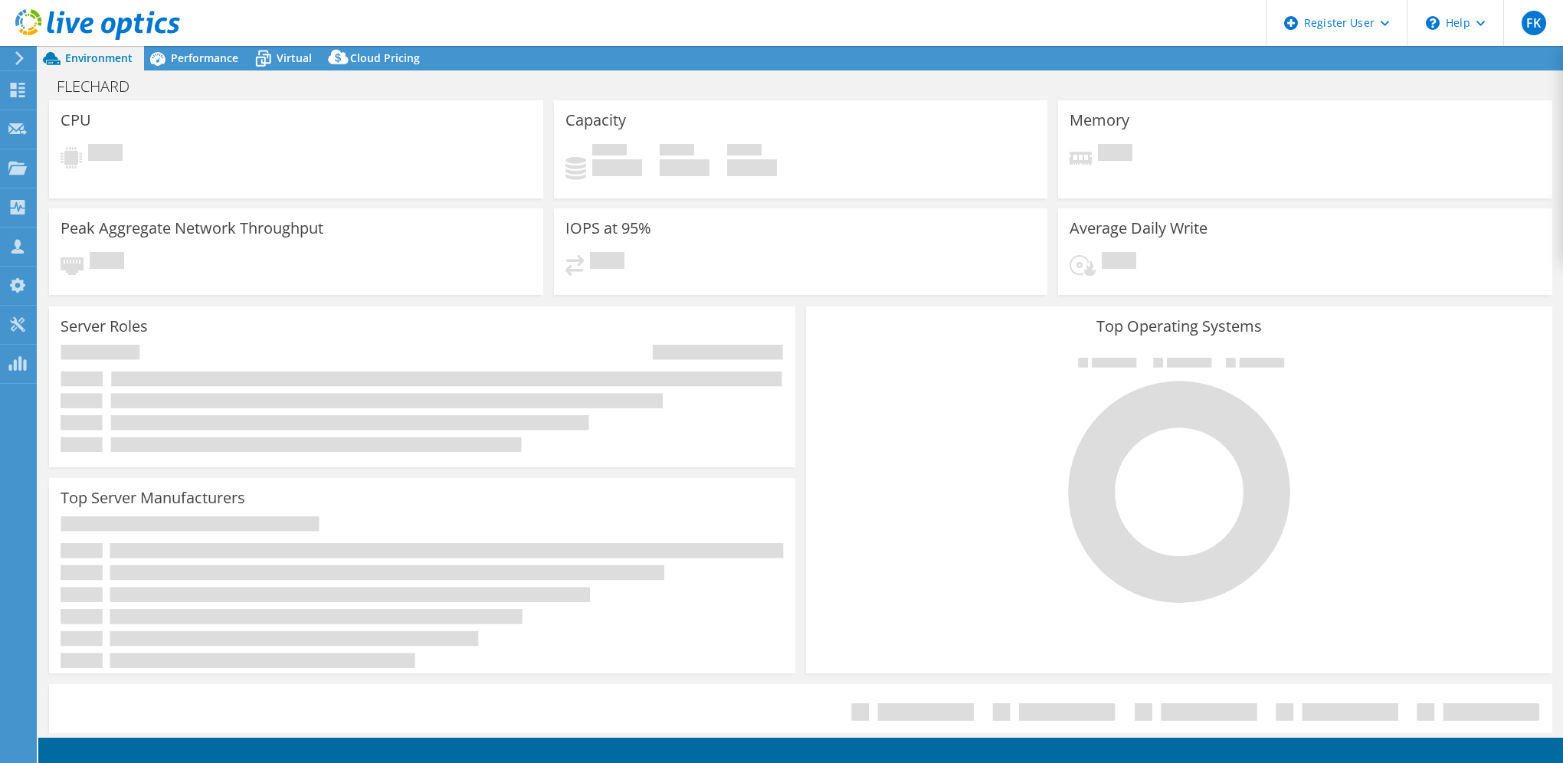
select select "USD"
select select "EUFrankfurt"
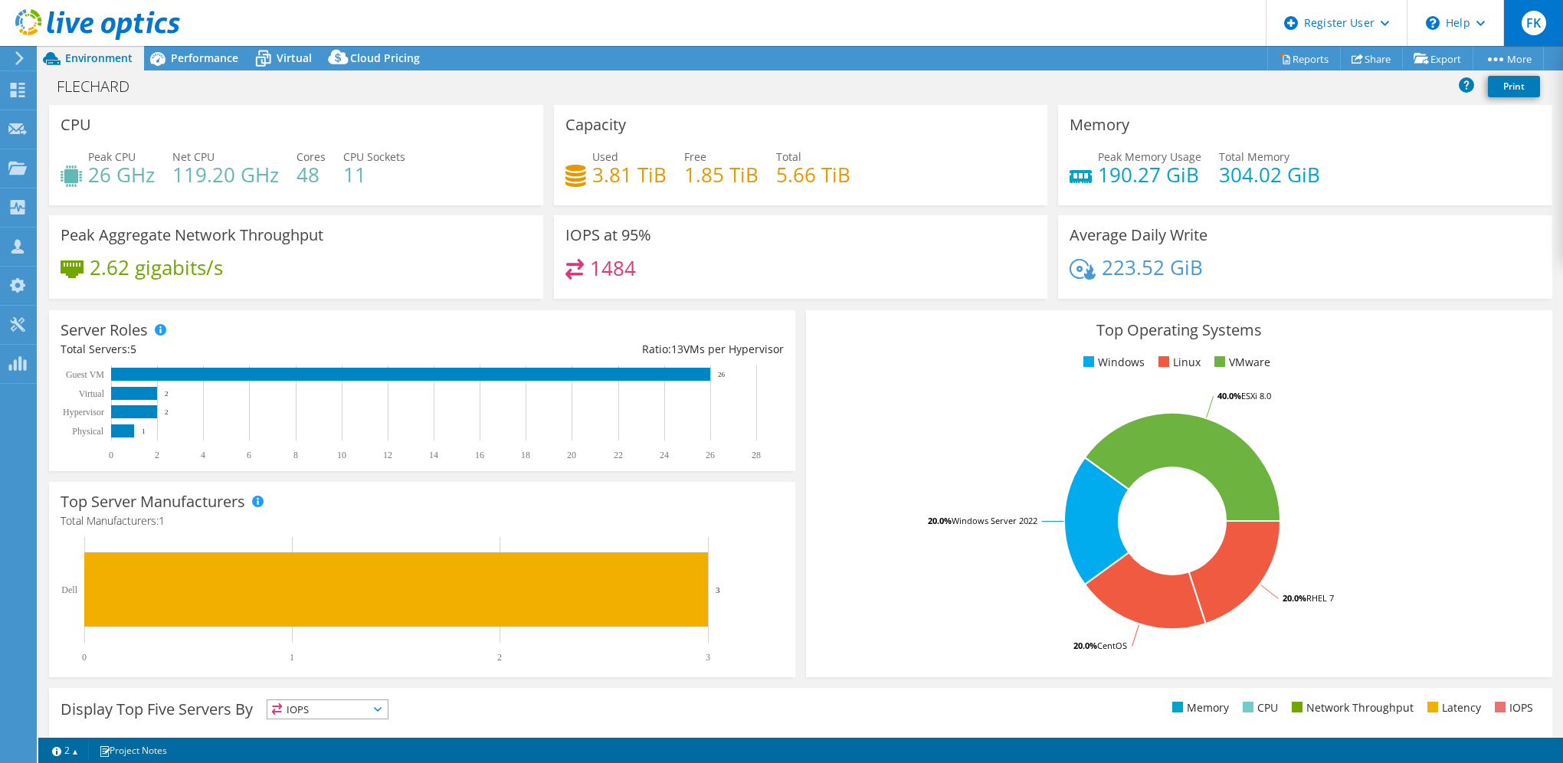
click at [1535, 28] on span "FK" at bounding box center [1534, 23] width 25 height 25
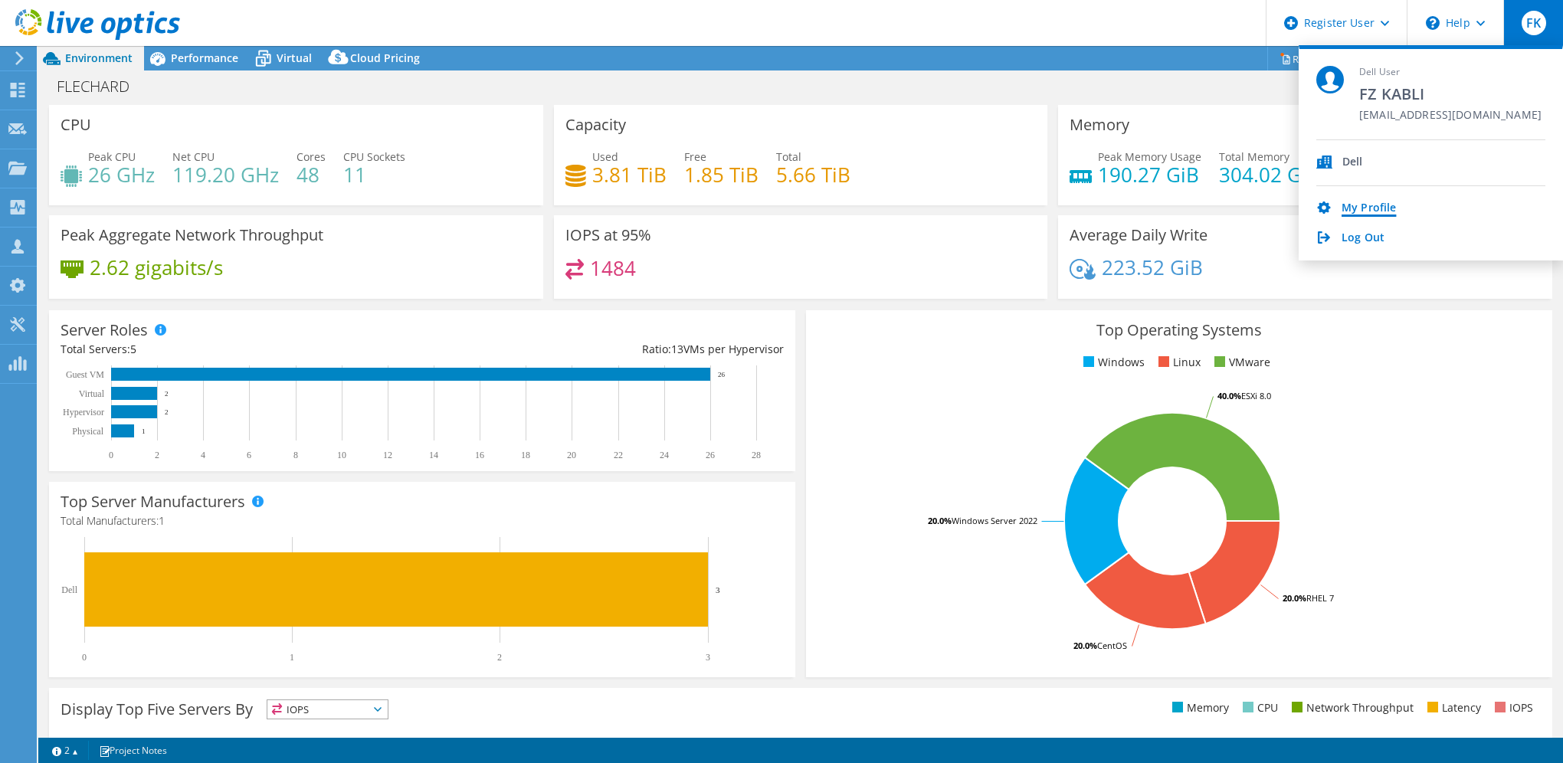
click at [1368, 208] on link "My Profile" at bounding box center [1369, 209] width 54 height 15
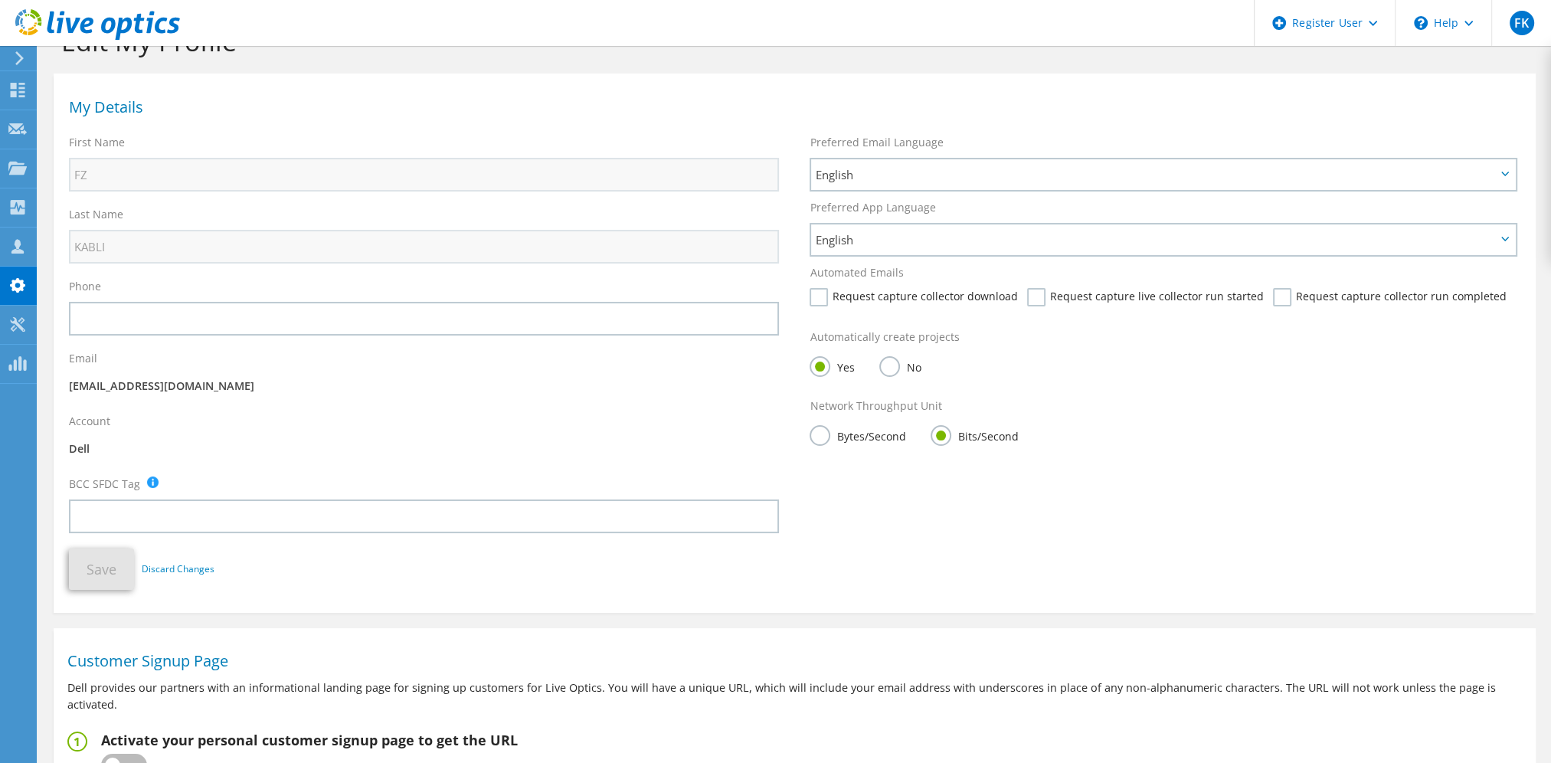
scroll to position [60, 0]
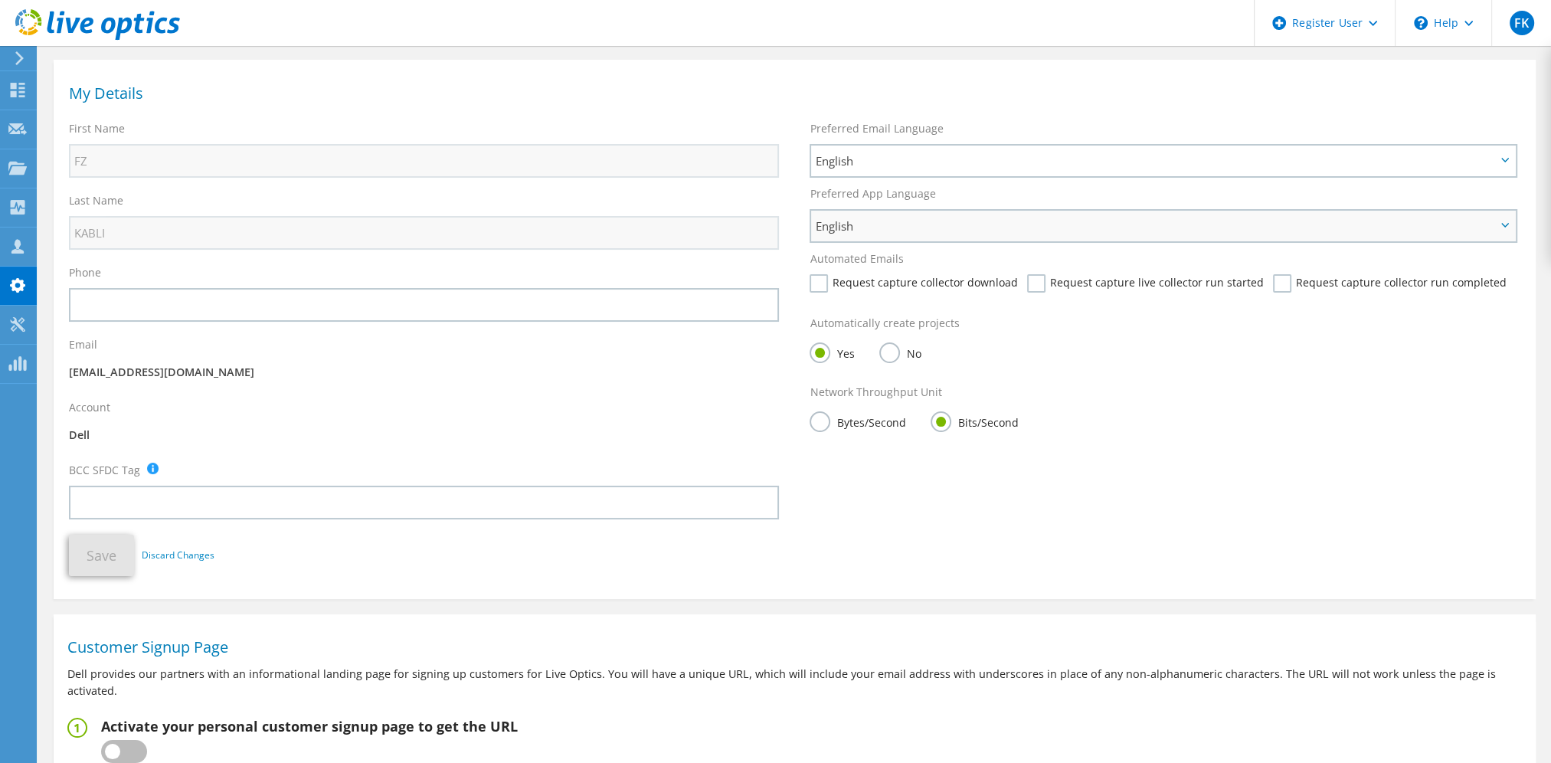
click at [921, 212] on span "English" at bounding box center [1162, 226] width 703 height 31
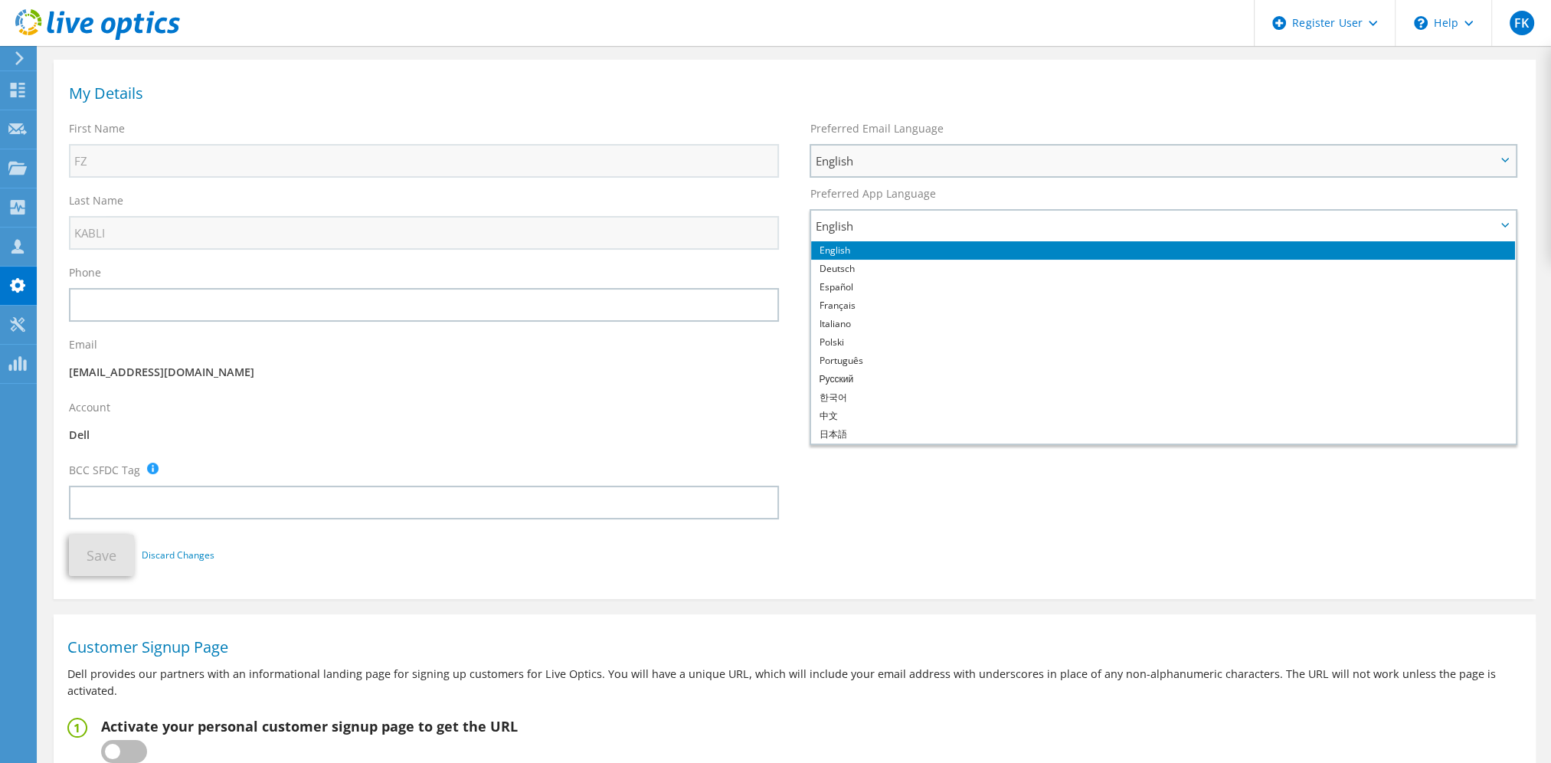
click at [922, 155] on span "English" at bounding box center [1155, 161] width 680 height 18
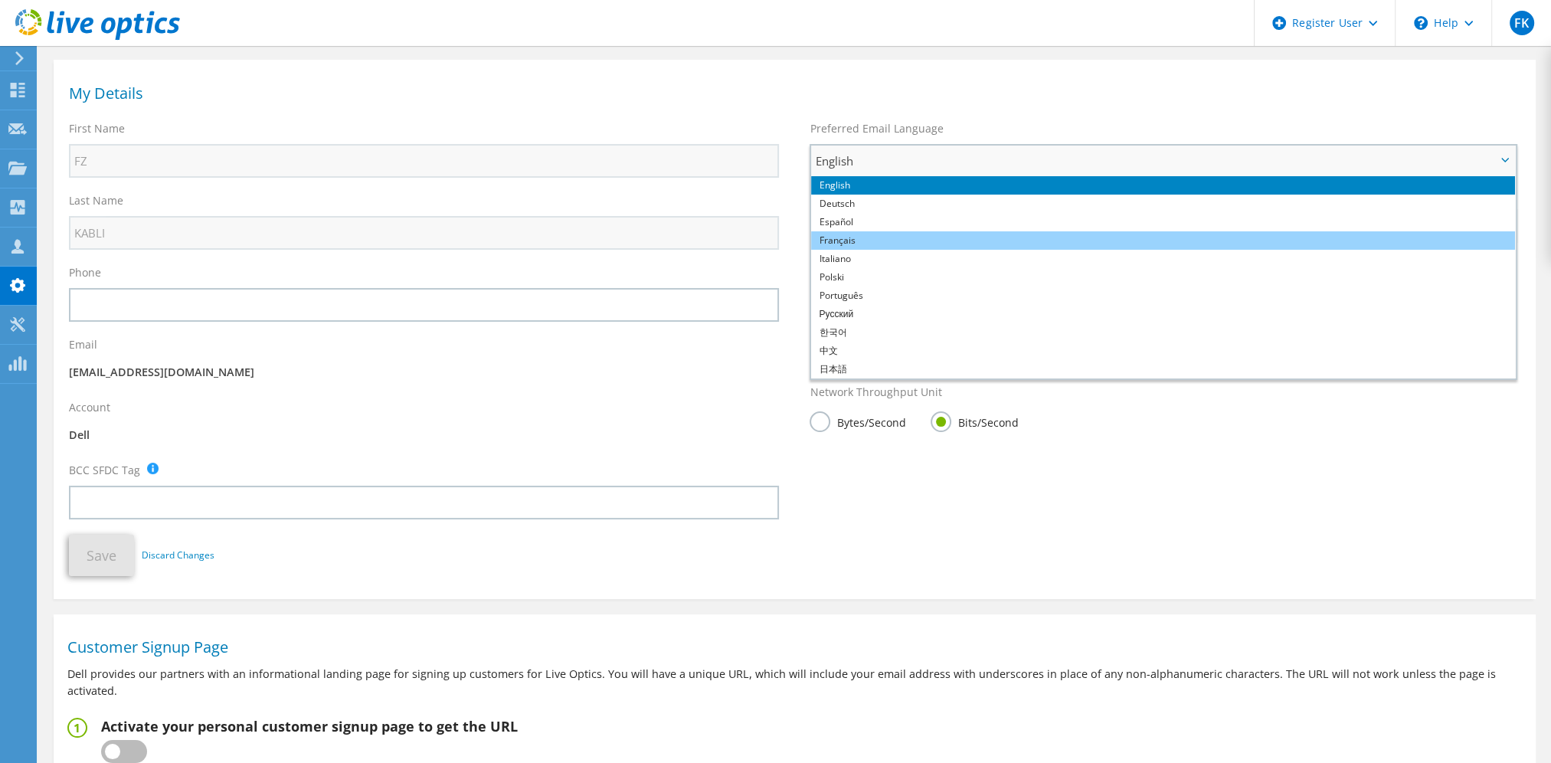
click at [886, 241] on li "Français" at bounding box center [1162, 240] width 703 height 18
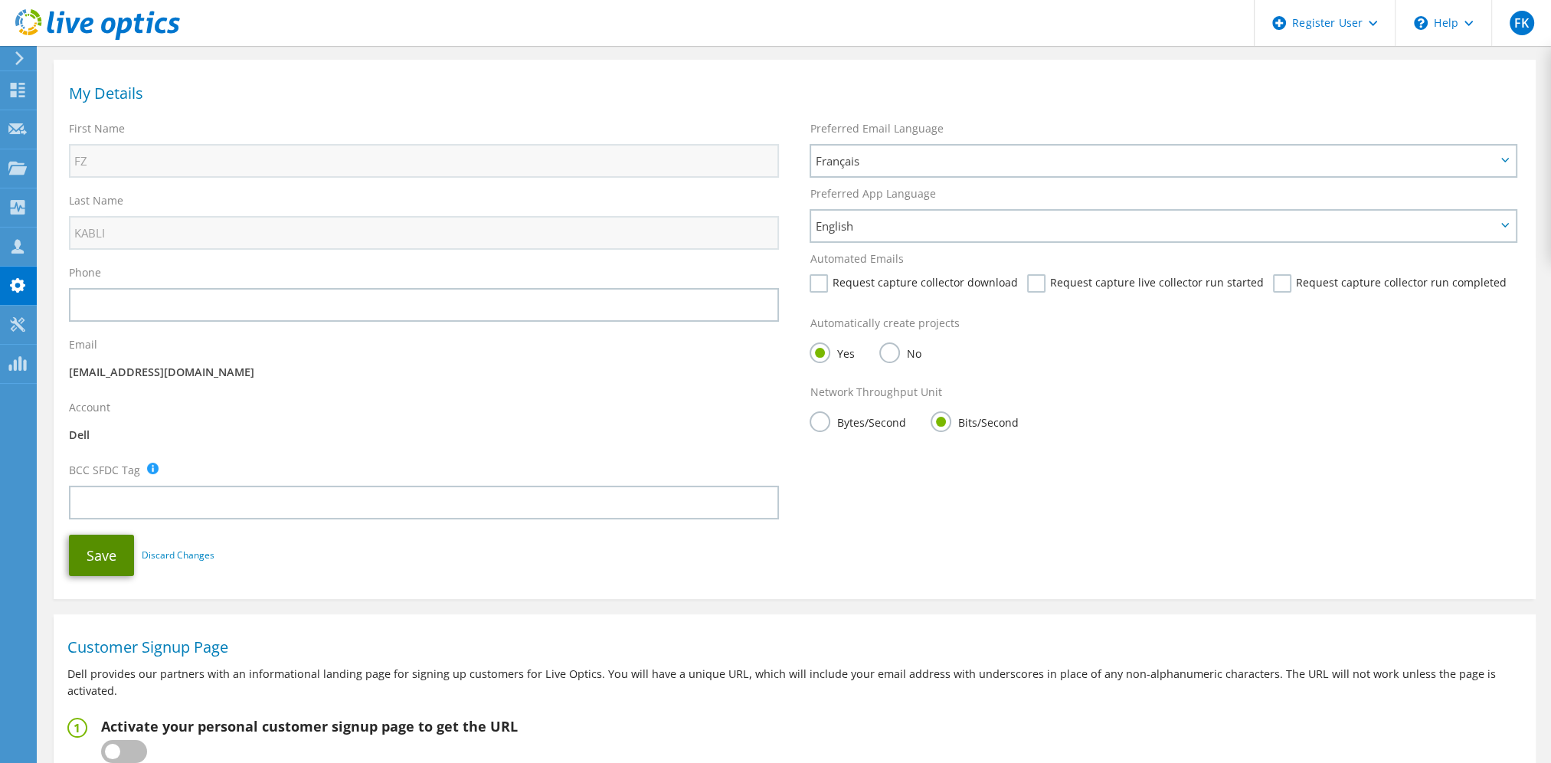
click at [86, 549] on button "Save" at bounding box center [101, 555] width 65 height 41
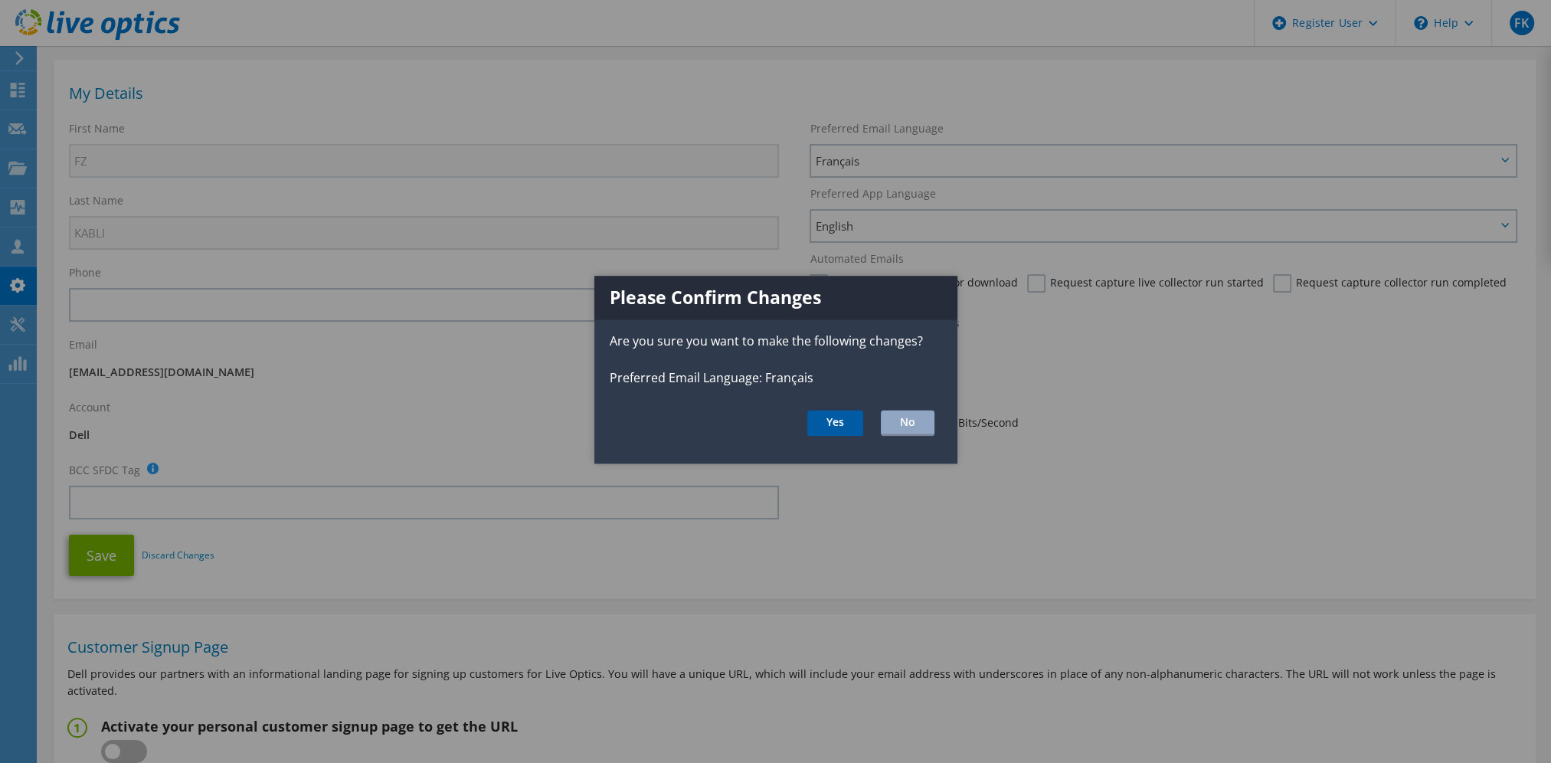
click at [837, 411] on button "Yes" at bounding box center [836, 423] width 56 height 26
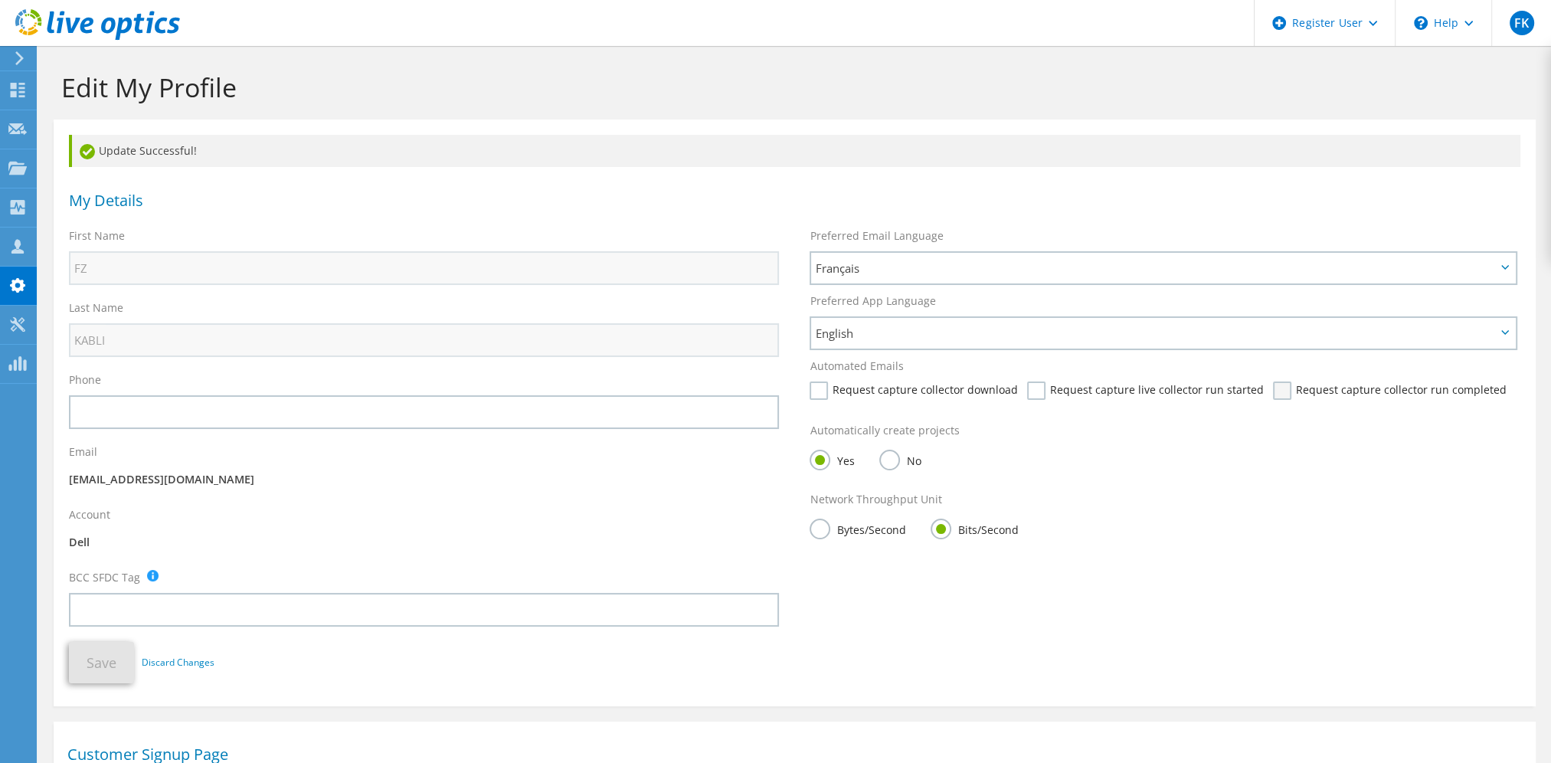
click at [1282, 392] on label "Request capture collector run completed" at bounding box center [1389, 391] width 233 height 18
click at [0, 0] on input "Request capture collector run completed" at bounding box center [0, 0] width 0 height 0
click at [1157, 386] on label "Request capture live collector run started" at bounding box center [1145, 391] width 236 height 18
click at [0, 0] on input "Request capture live collector run started" at bounding box center [0, 0] width 0 height 0
click at [950, 385] on label "Request capture collector download" at bounding box center [914, 391] width 208 height 18
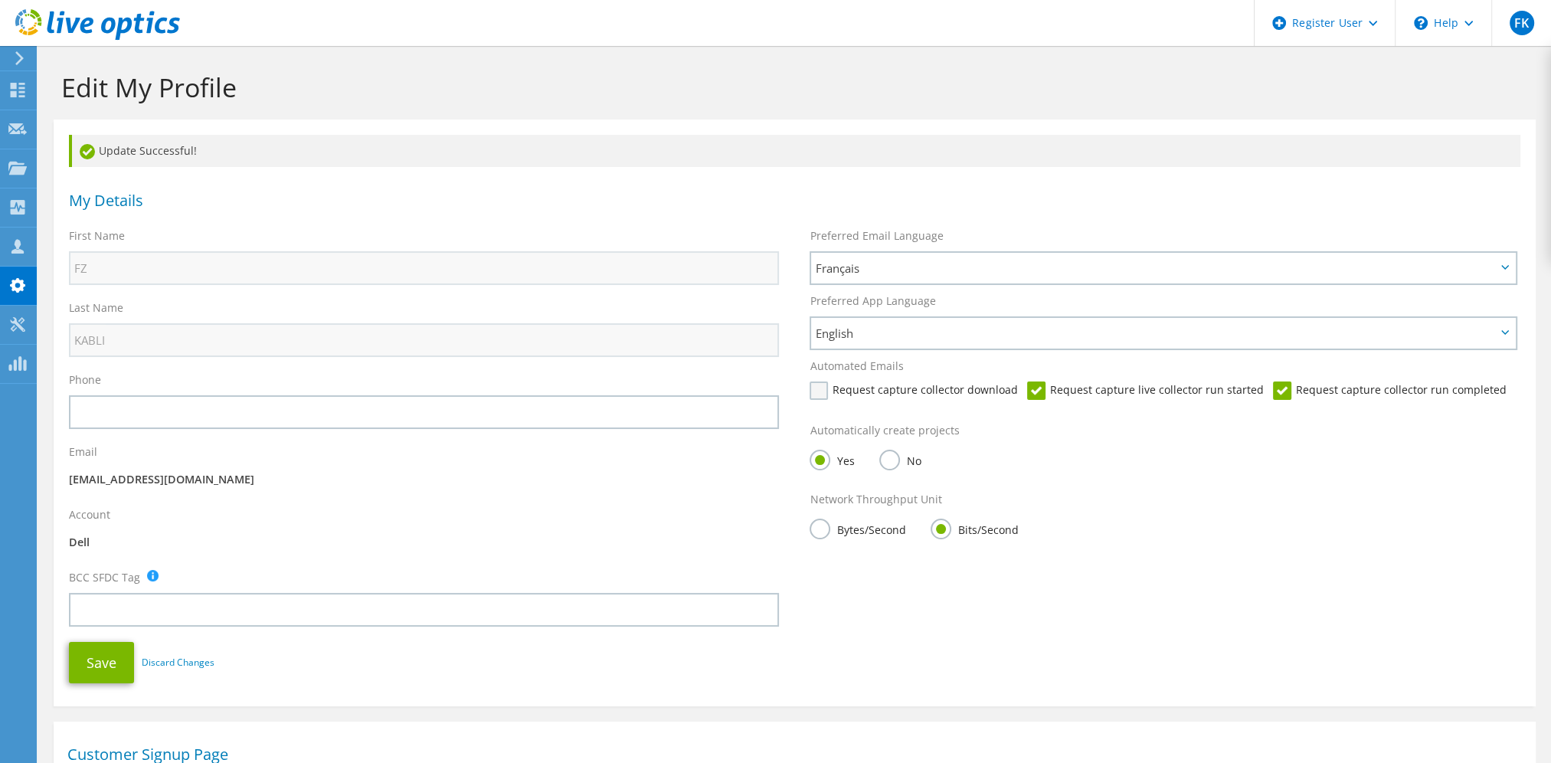
click at [0, 0] on input "Request capture collector download" at bounding box center [0, 0] width 0 height 0
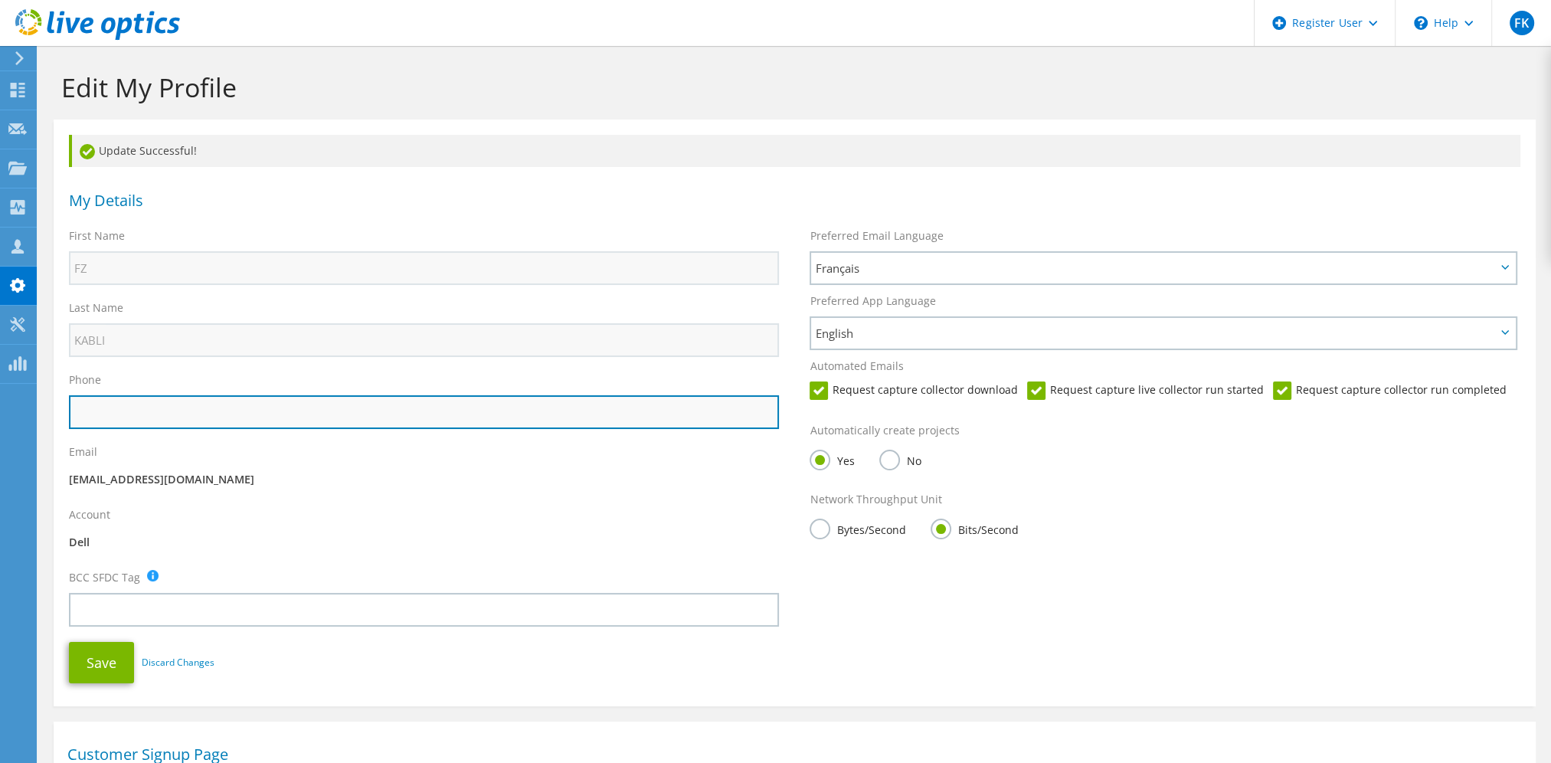
click at [460, 409] on input "text" at bounding box center [424, 412] width 710 height 34
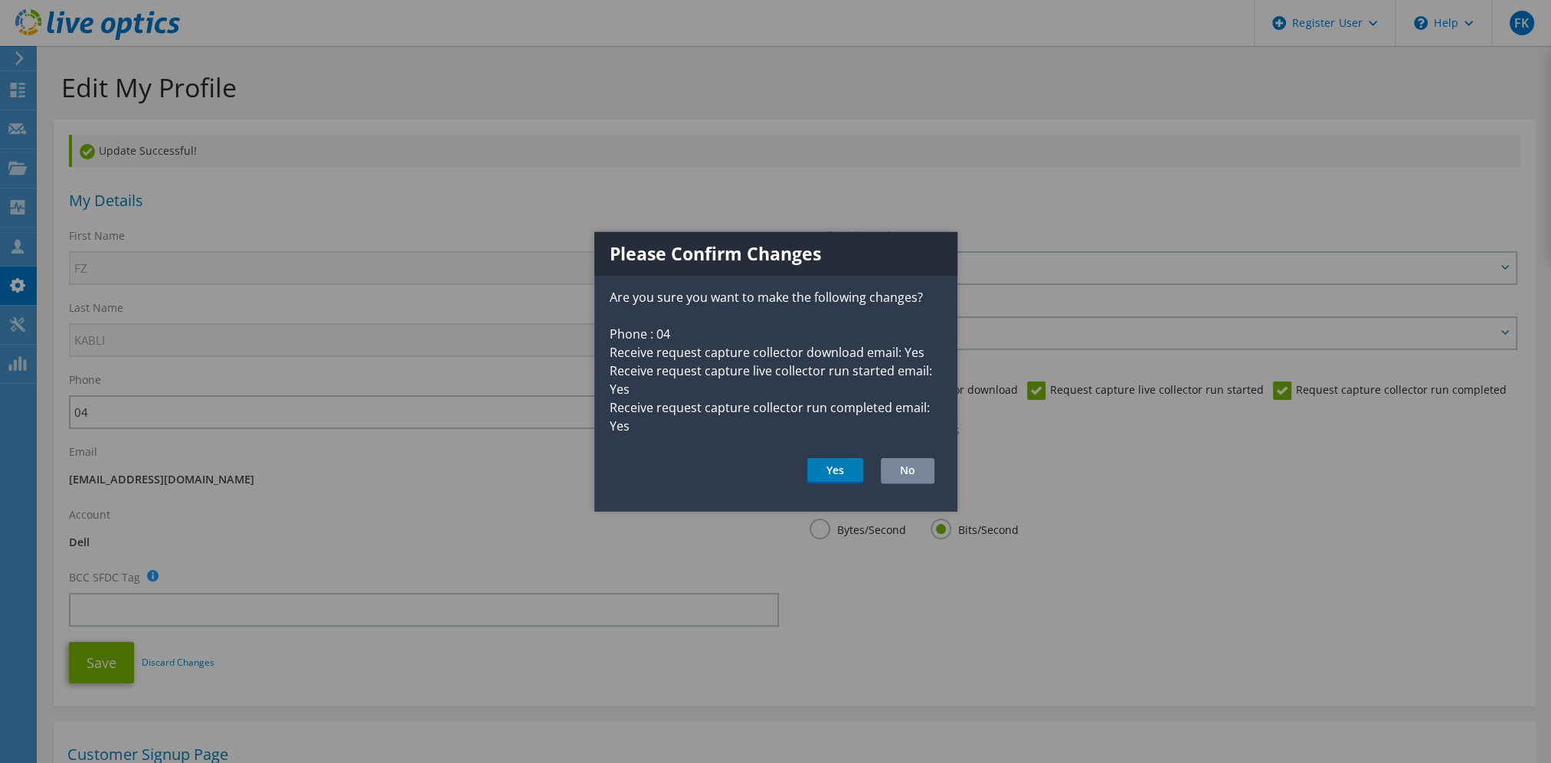
click at [933, 472] on button "No" at bounding box center [908, 471] width 54 height 26
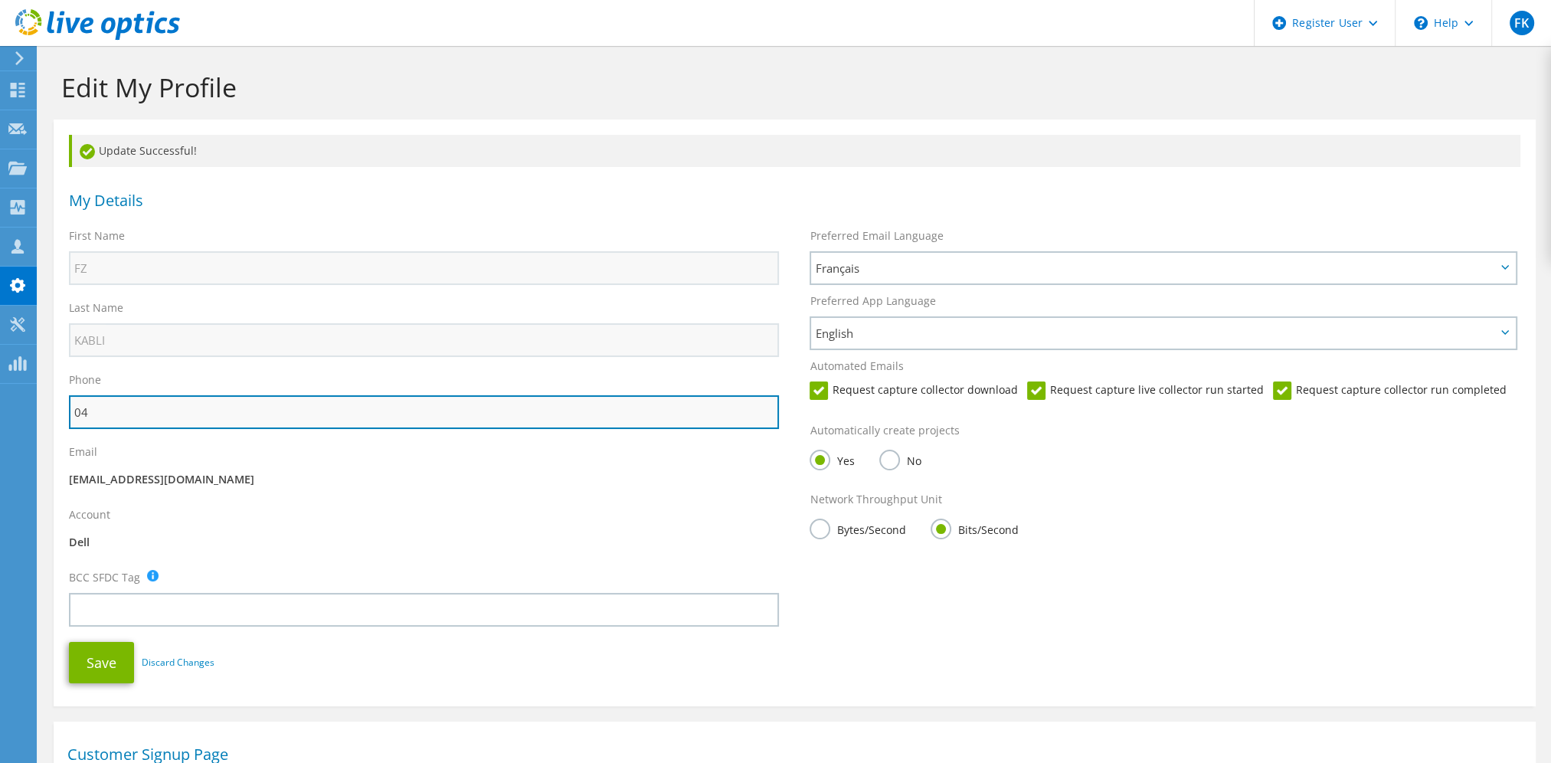
click at [380, 405] on input "04" at bounding box center [424, 412] width 710 height 34
type input "0499756515"
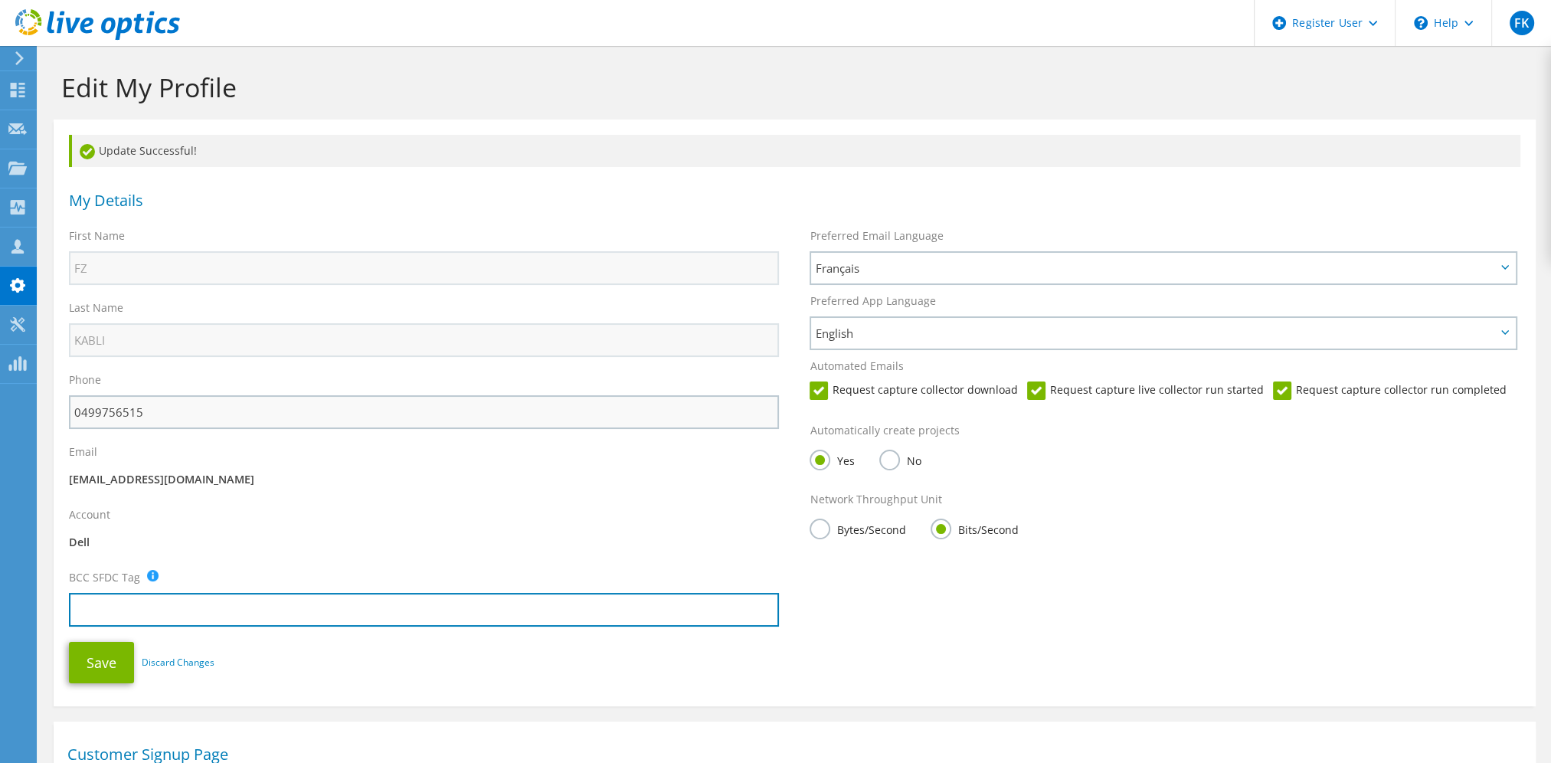
type input "Fatima_Zahra_Kabli@dell.com"
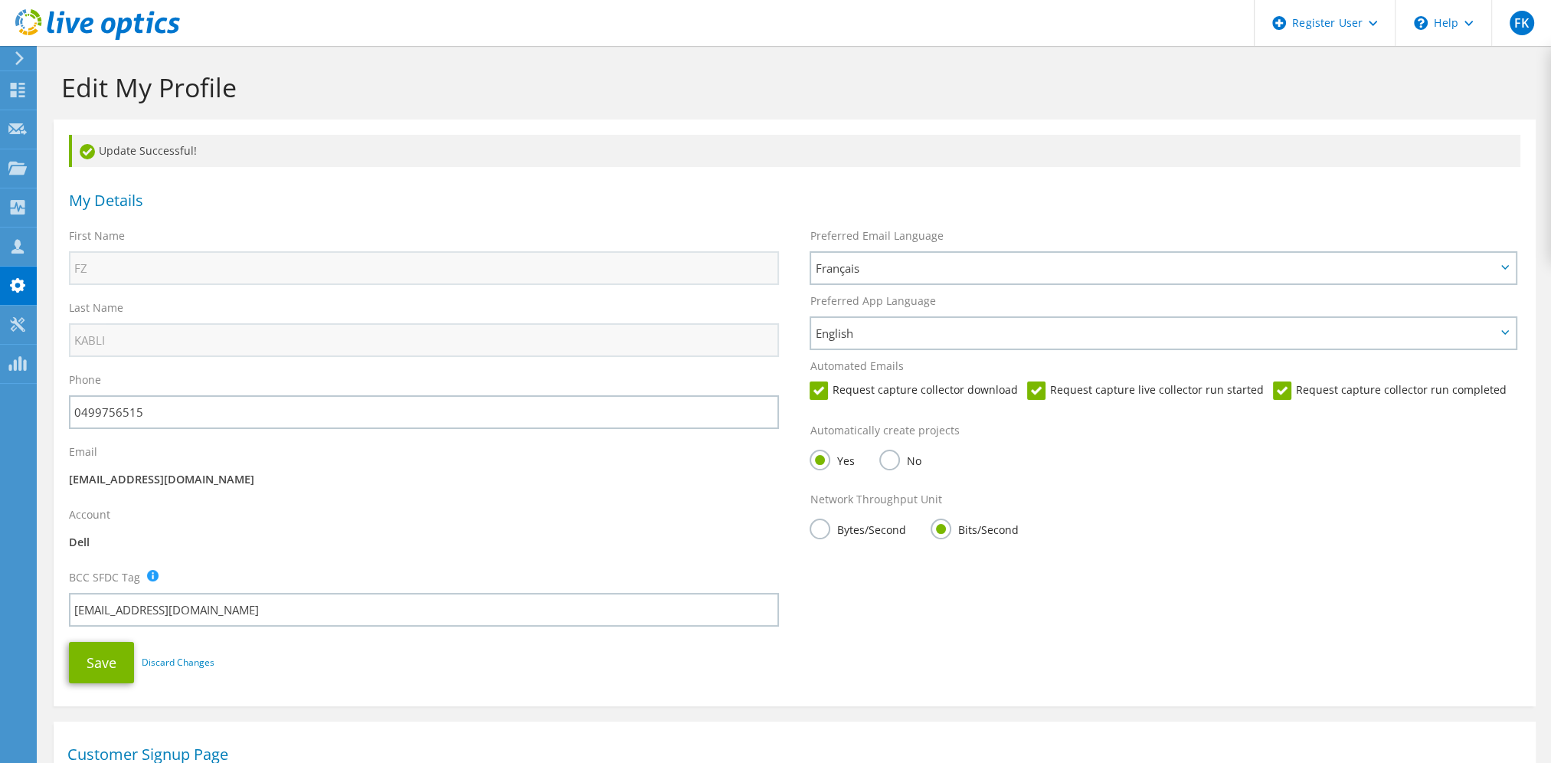
click at [438, 481] on p "[EMAIL_ADDRESS][DOMAIN_NAME]" at bounding box center [424, 479] width 710 height 17
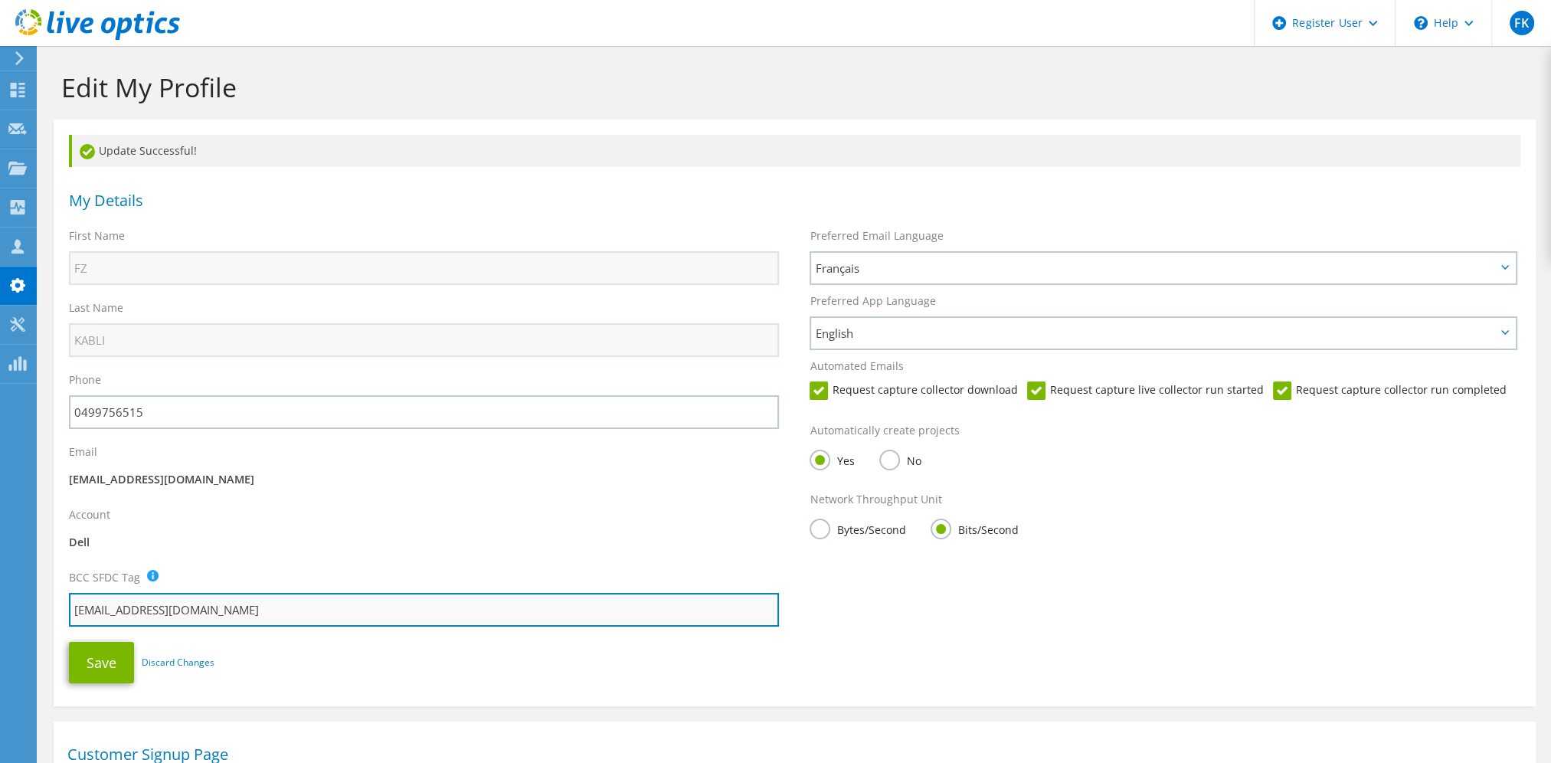
click at [362, 601] on input "Fatima_Zahra_Kabli@dell.com" at bounding box center [424, 610] width 710 height 34
click at [147, 604] on input "text" at bounding box center [424, 610] width 710 height 34
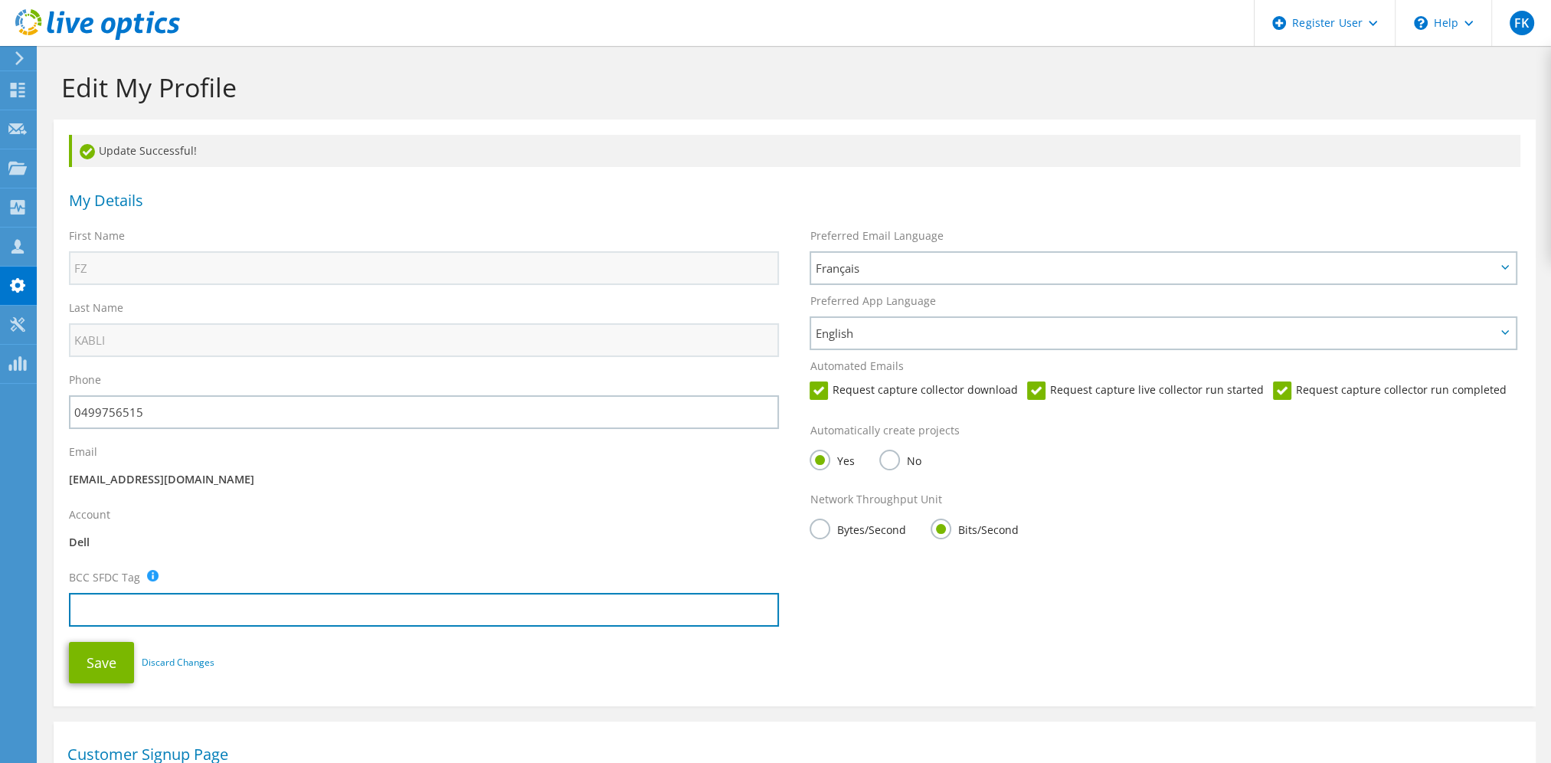
type input "[EMAIL_ADDRESS][DOMAIN_NAME]"
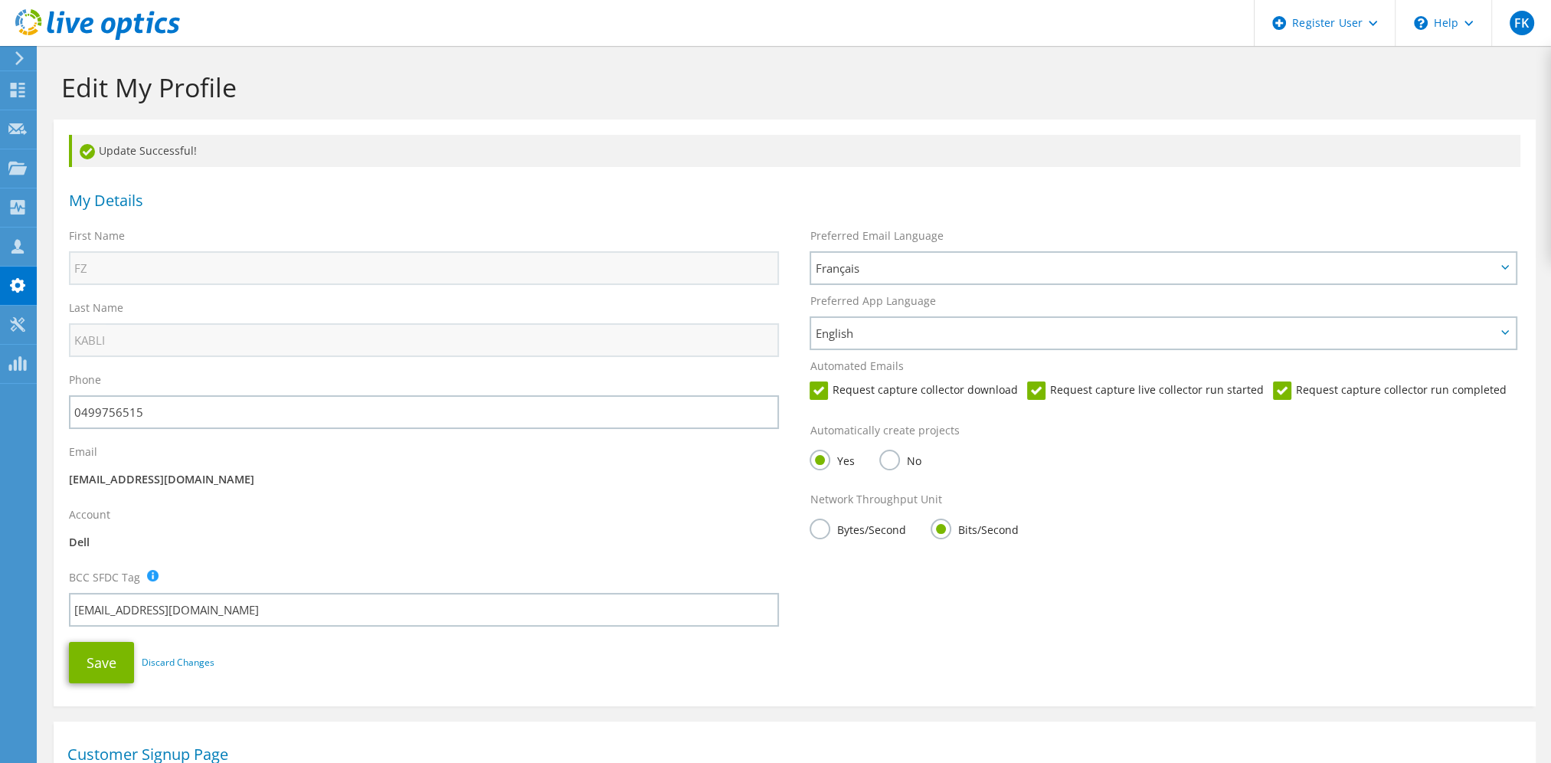
click at [449, 503] on div "Account Dell" at bounding box center [424, 531] width 741 height 63
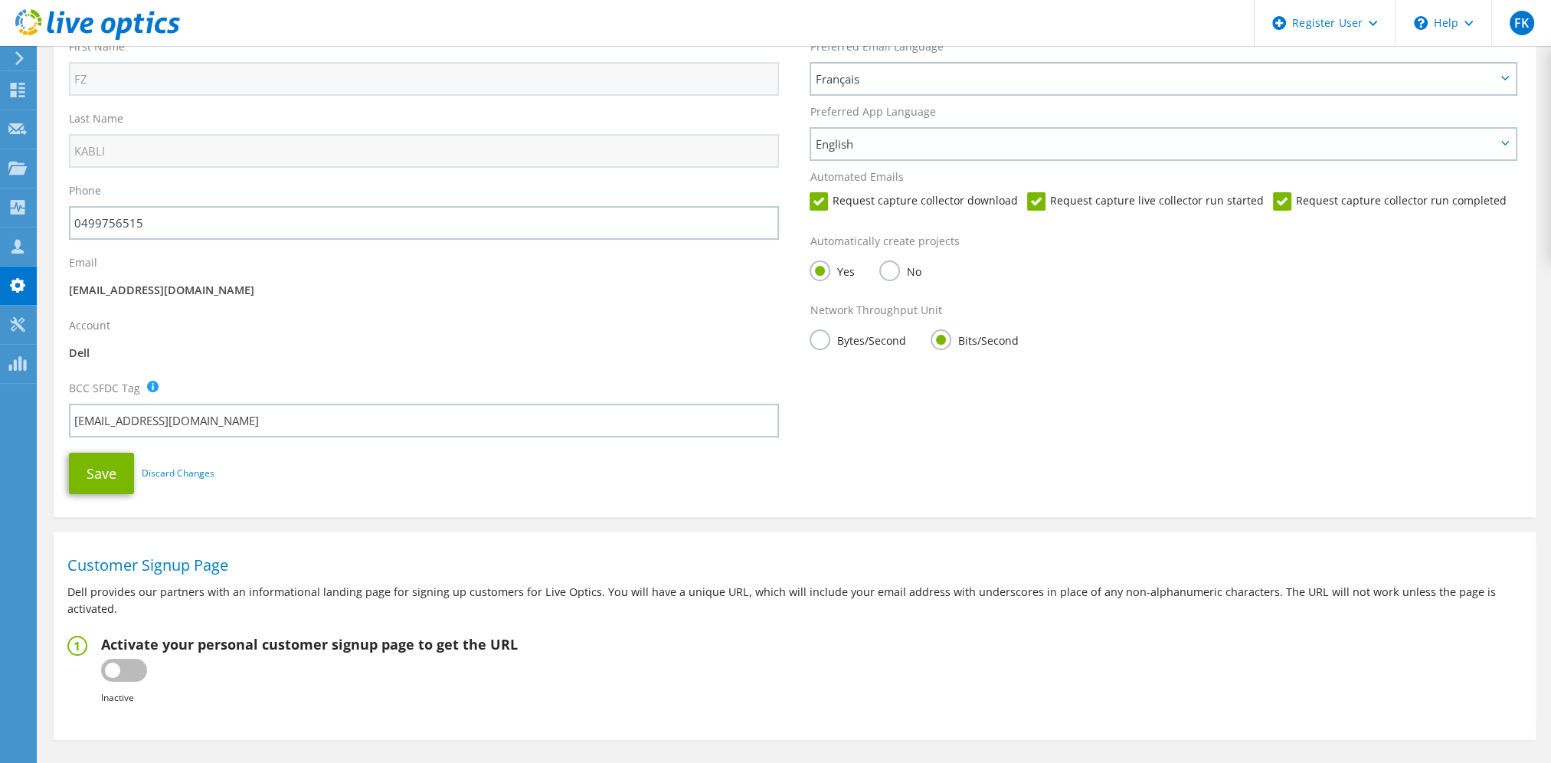
scroll to position [202, 0]
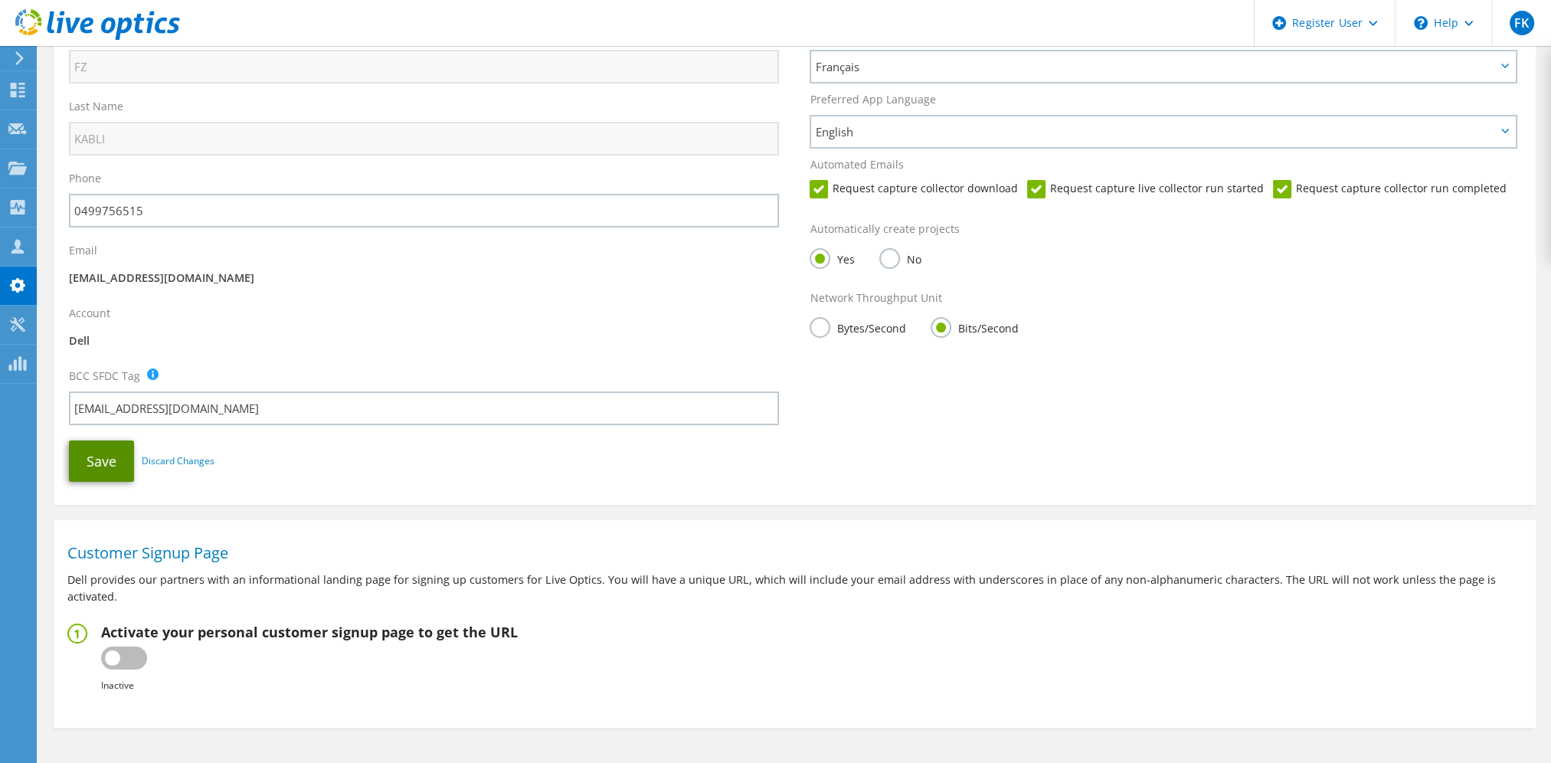
click at [123, 475] on button "Save" at bounding box center [101, 461] width 65 height 41
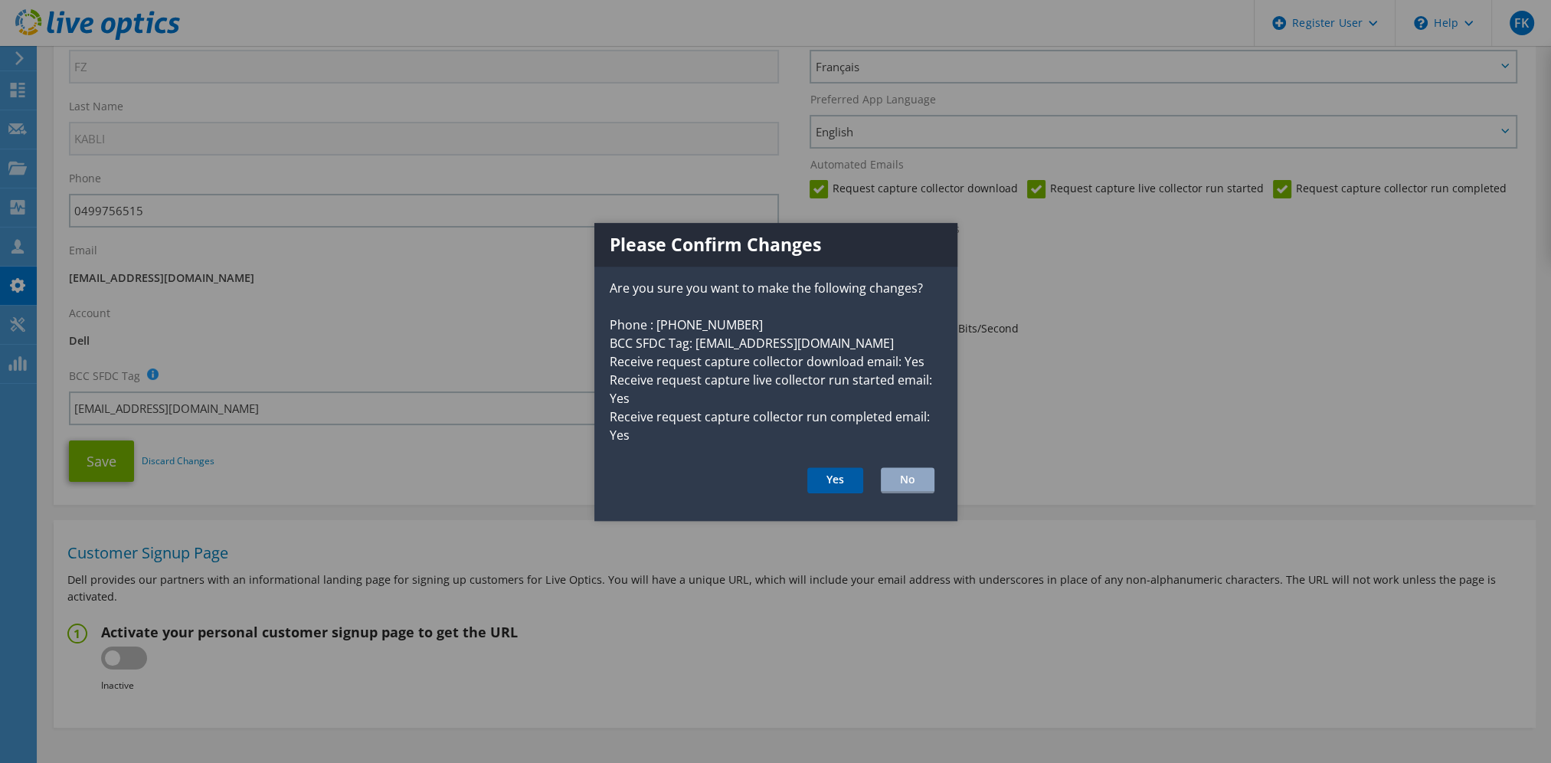
click at [850, 475] on button "Yes" at bounding box center [836, 480] width 56 height 26
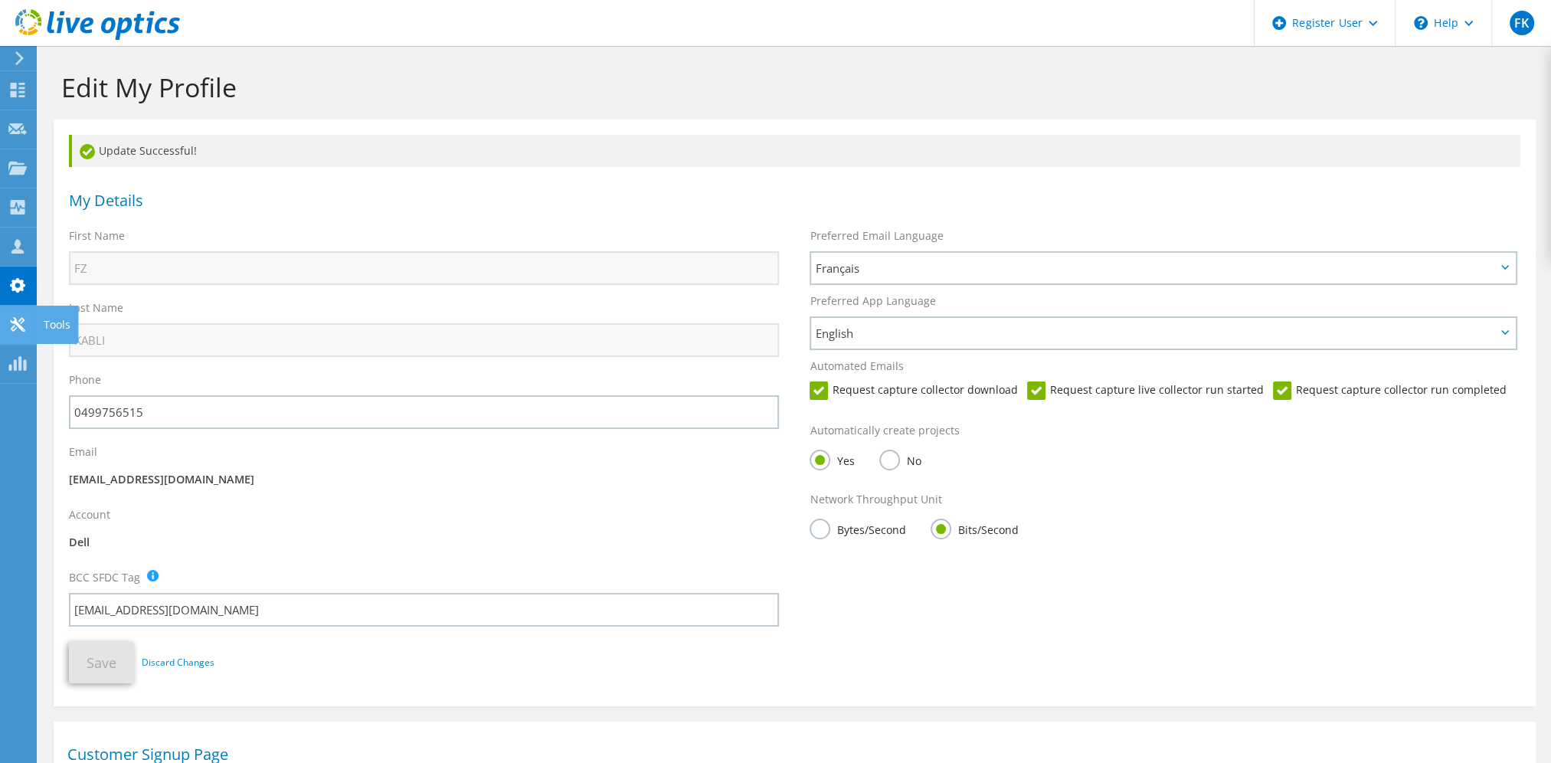
click at [16, 319] on use at bounding box center [17, 324] width 15 height 15
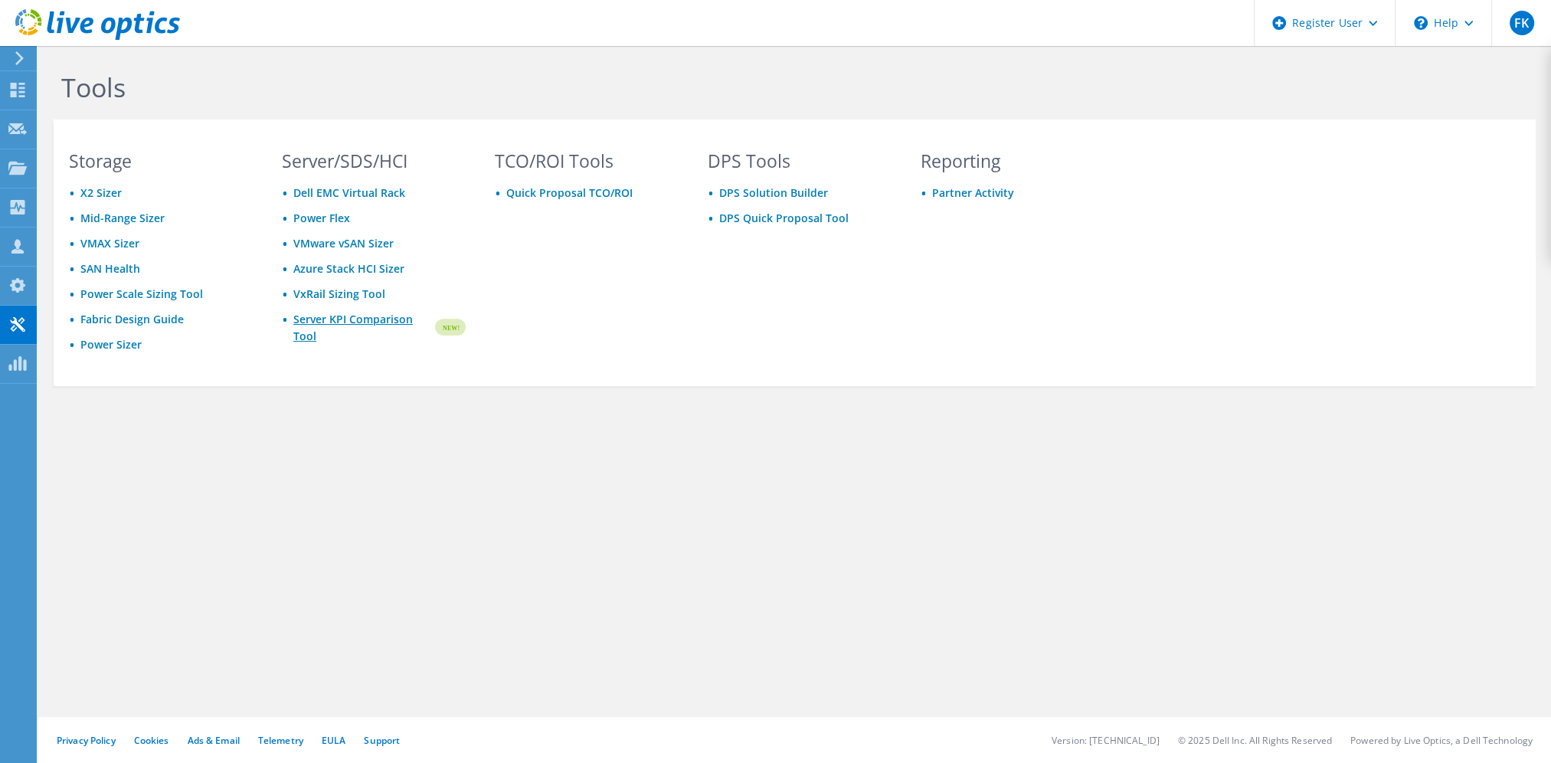
click at [405, 326] on link "Server KPI Comparison Tool" at bounding box center [362, 328] width 139 height 34
click at [11, 361] on icon at bounding box center [17, 363] width 18 height 15
